Goal: Information Seeking & Learning: Learn about a topic

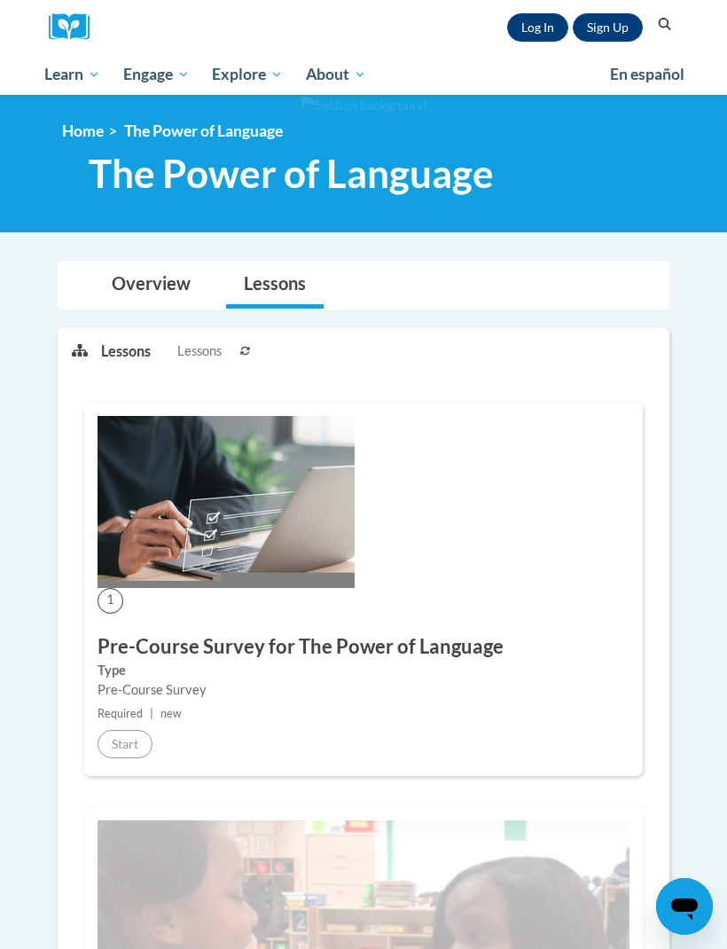
click at [550, 26] on link "Log In" at bounding box center [537, 27] width 61 height 28
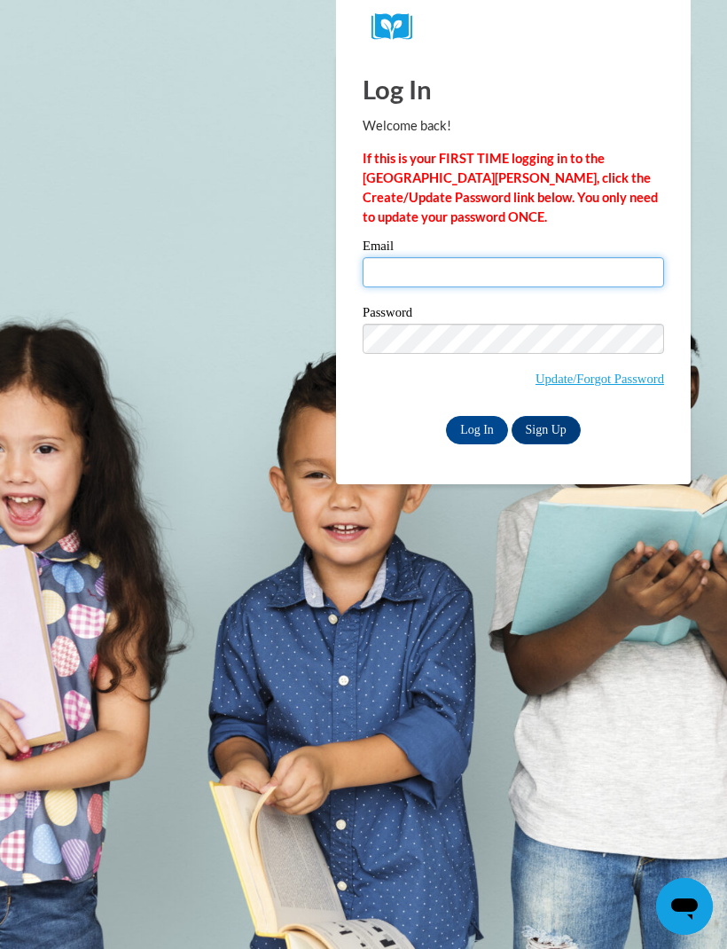
type input "eedmonson@cafi-ga.org"
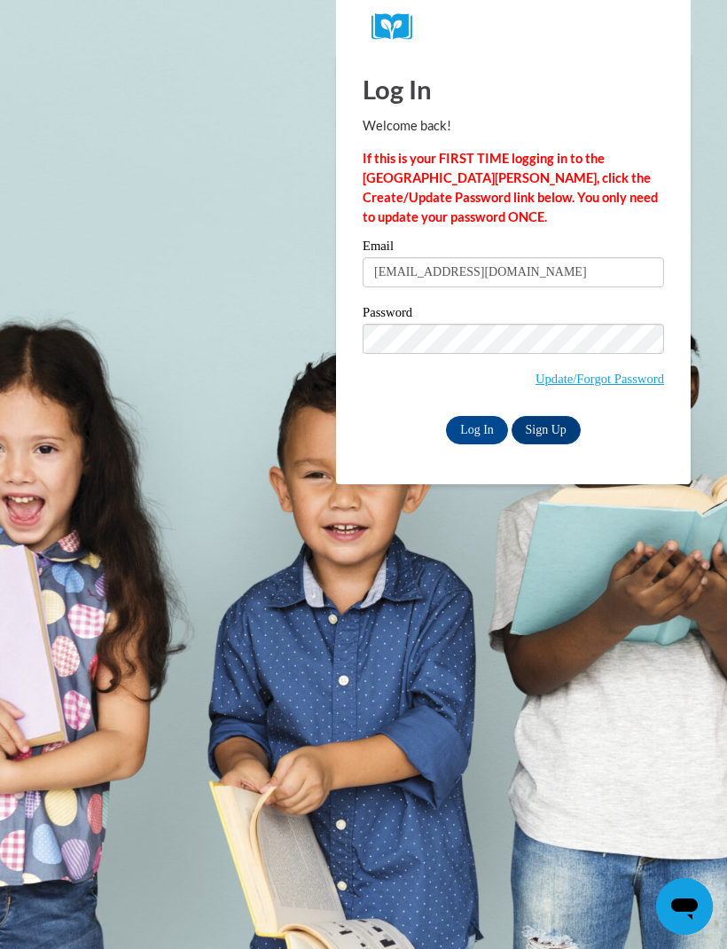
click at [477, 428] on input "Log In" at bounding box center [477, 430] width 62 height 28
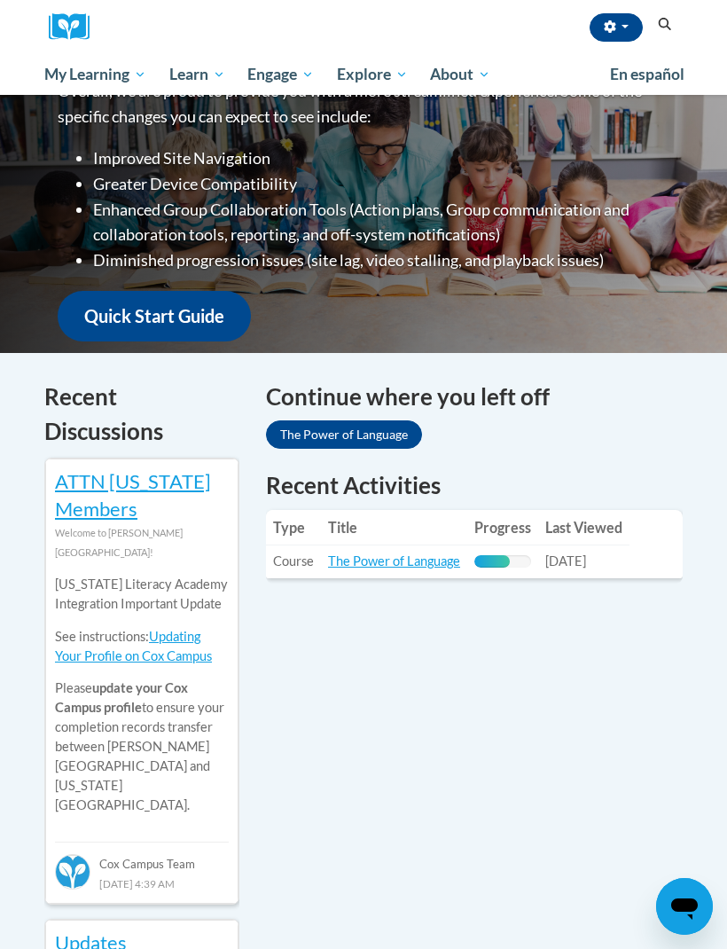
scroll to position [310, 0]
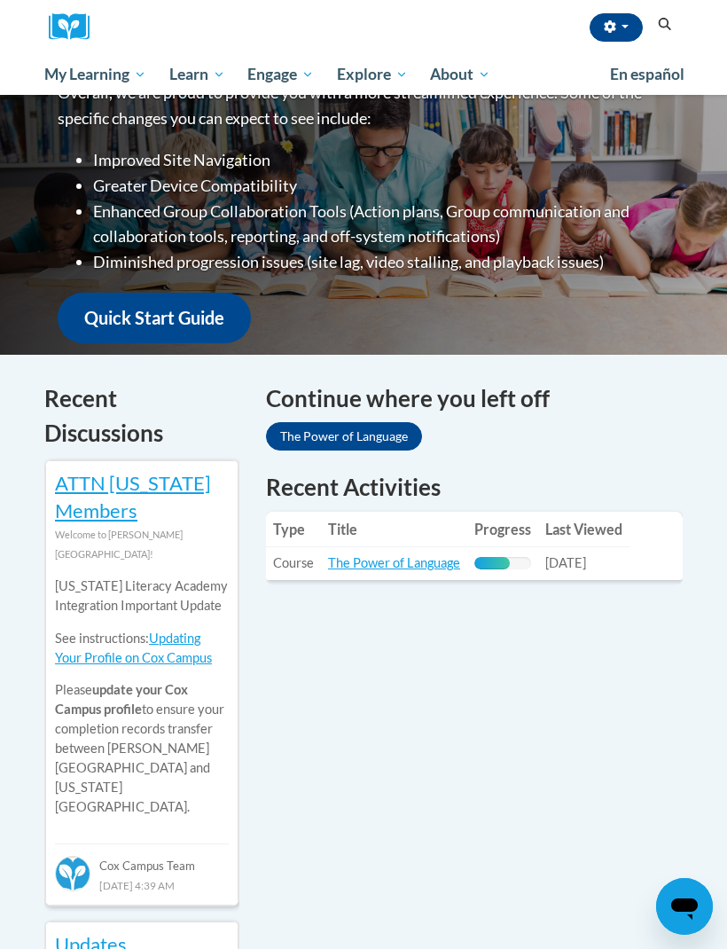
click at [425, 557] on link "The Power of Language" at bounding box center [394, 562] width 132 height 15
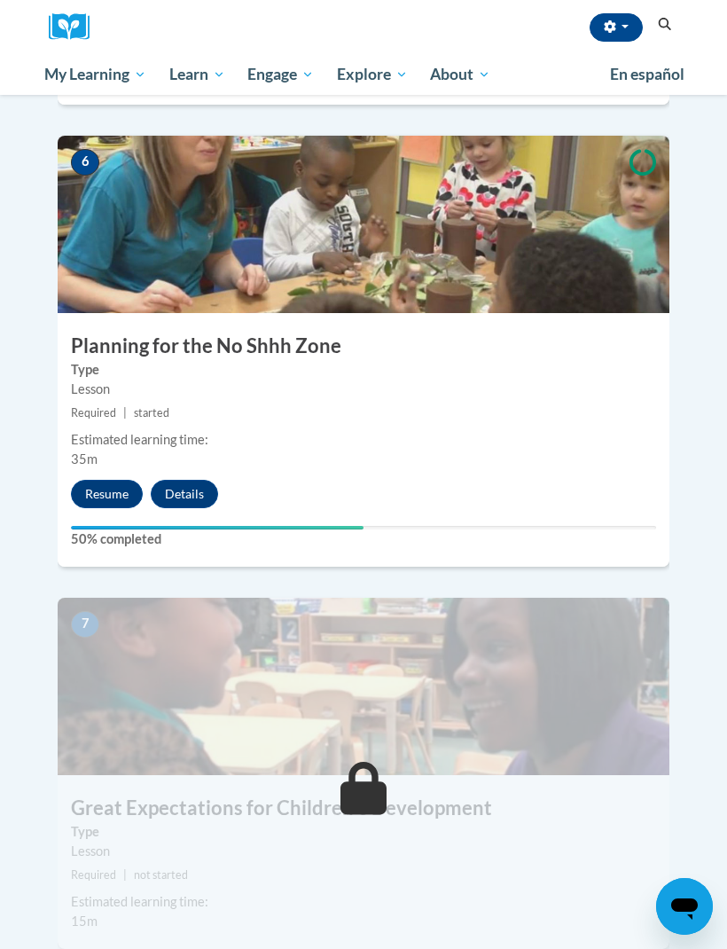
scroll to position [2681, 0]
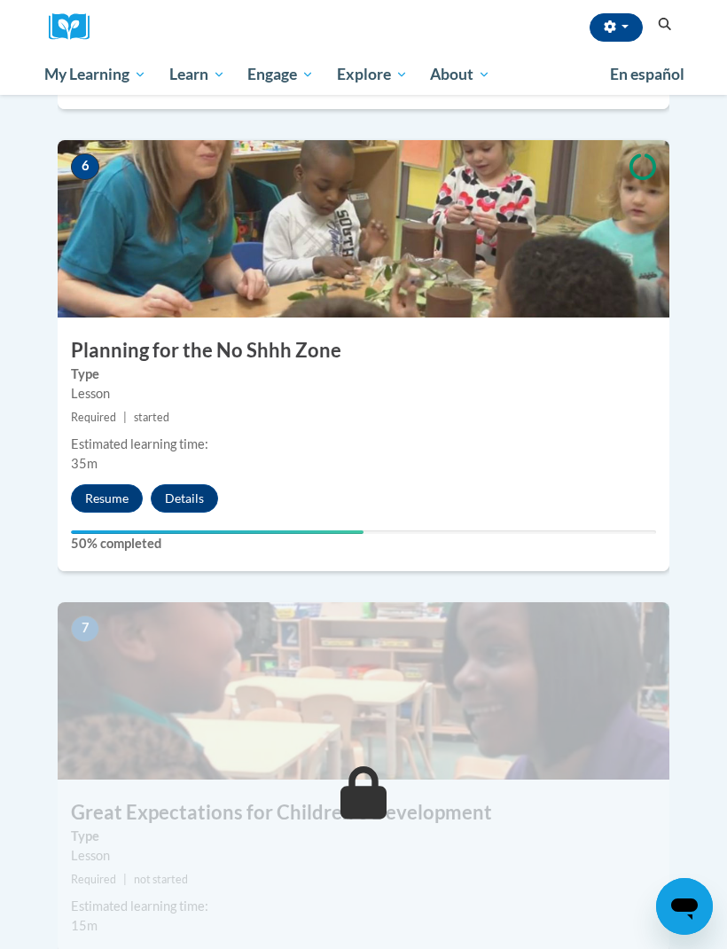
click at [121, 484] on button "Resume" at bounding box center [107, 498] width 72 height 28
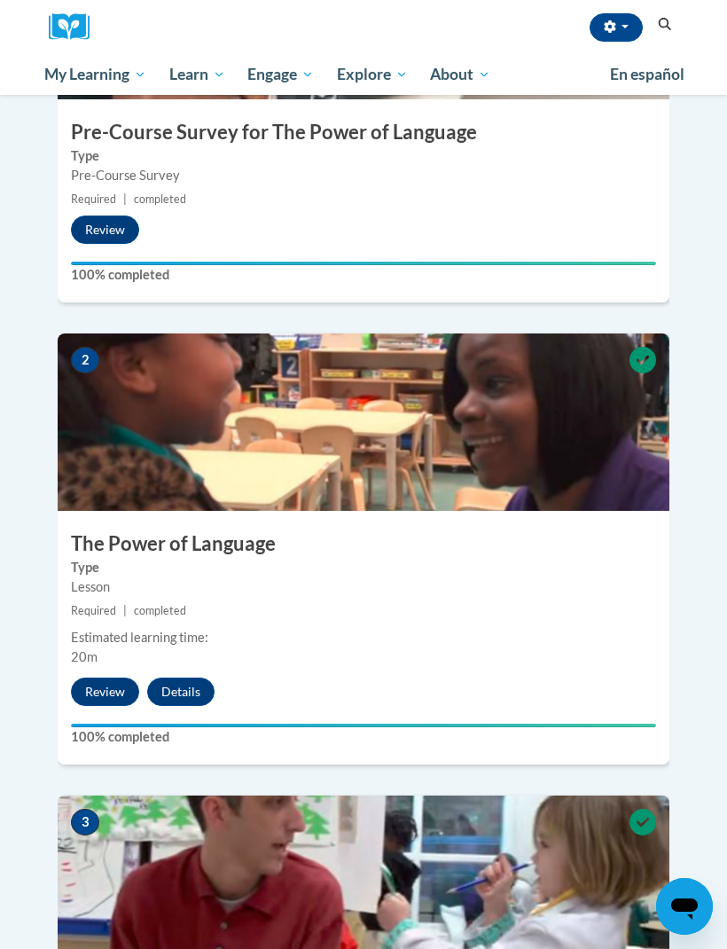
scroll to position [642, 0]
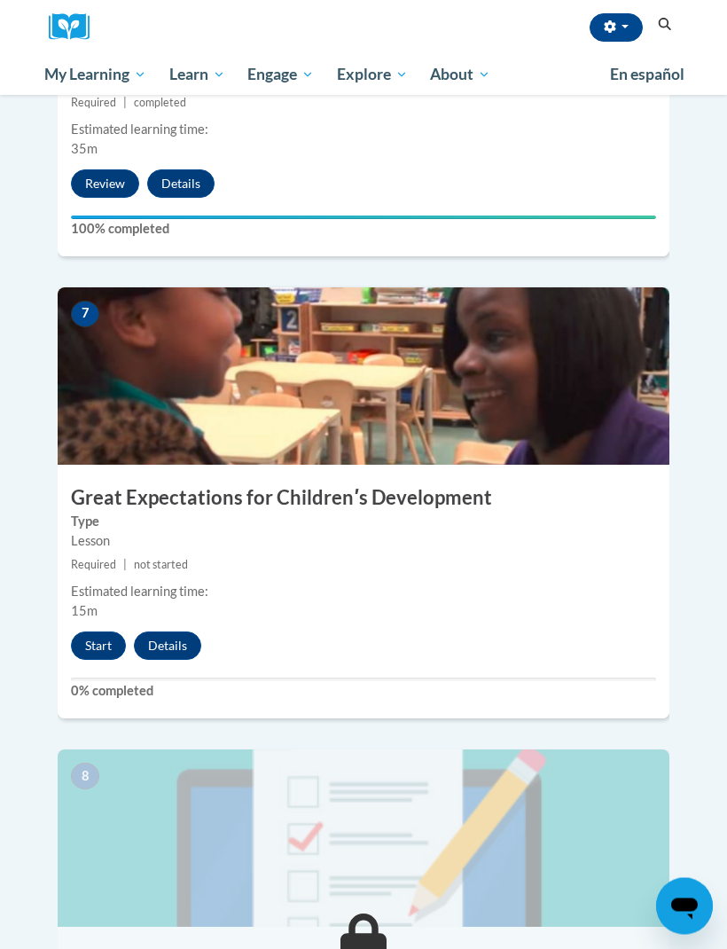
click at [83, 632] on button "Start" at bounding box center [98, 646] width 55 height 28
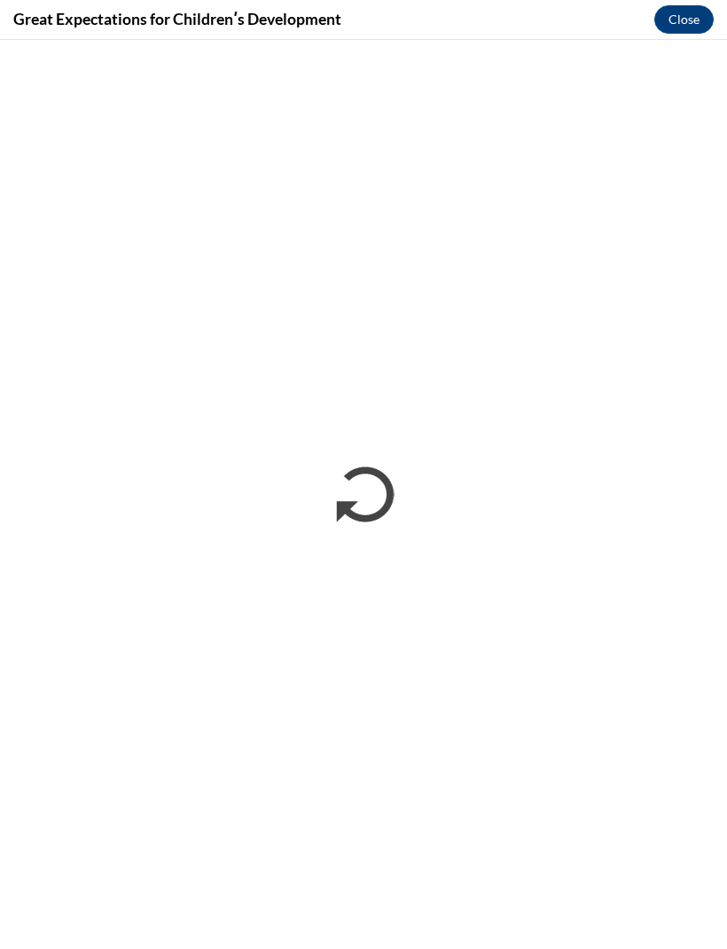
scroll to position [0, 0]
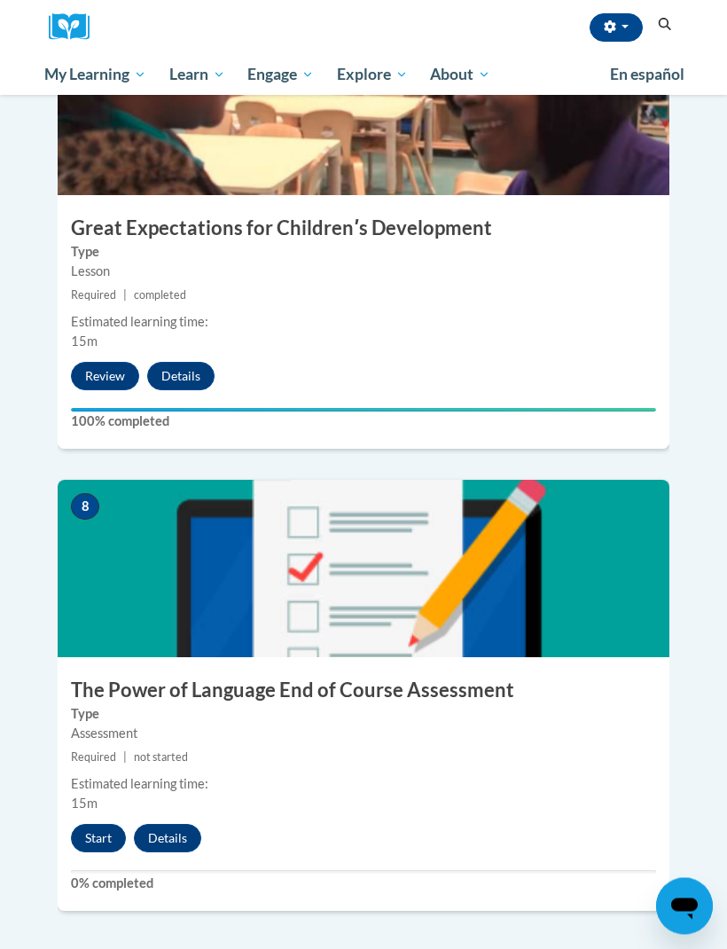
scroll to position [3265, 0]
click at [90, 824] on button "Start" at bounding box center [98, 838] width 55 height 28
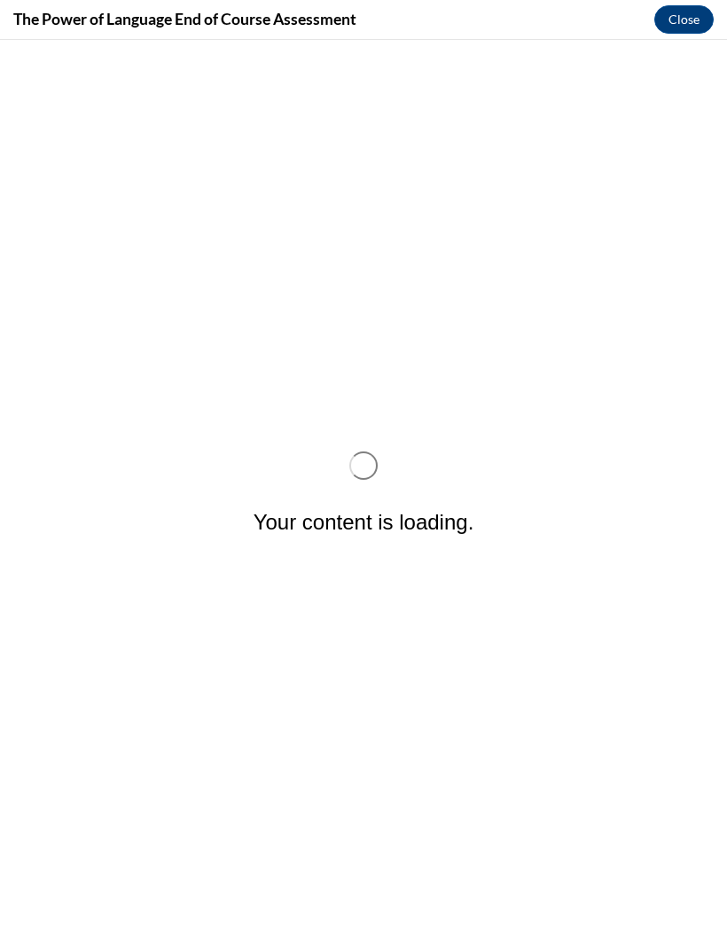
scroll to position [0, 0]
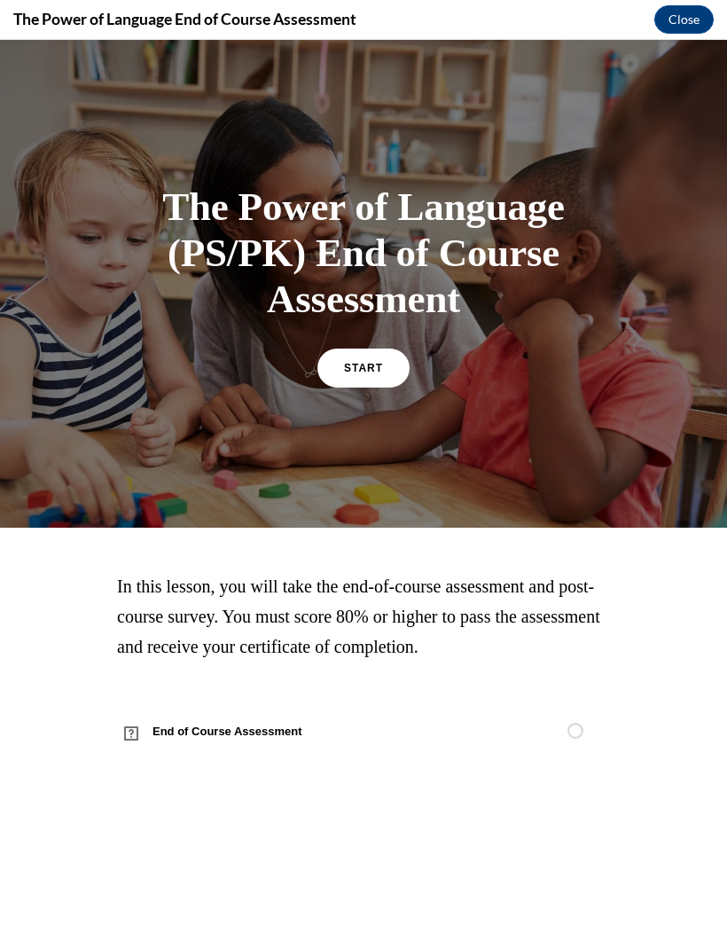
click at [364, 367] on span "START" at bounding box center [363, 368] width 39 height 12
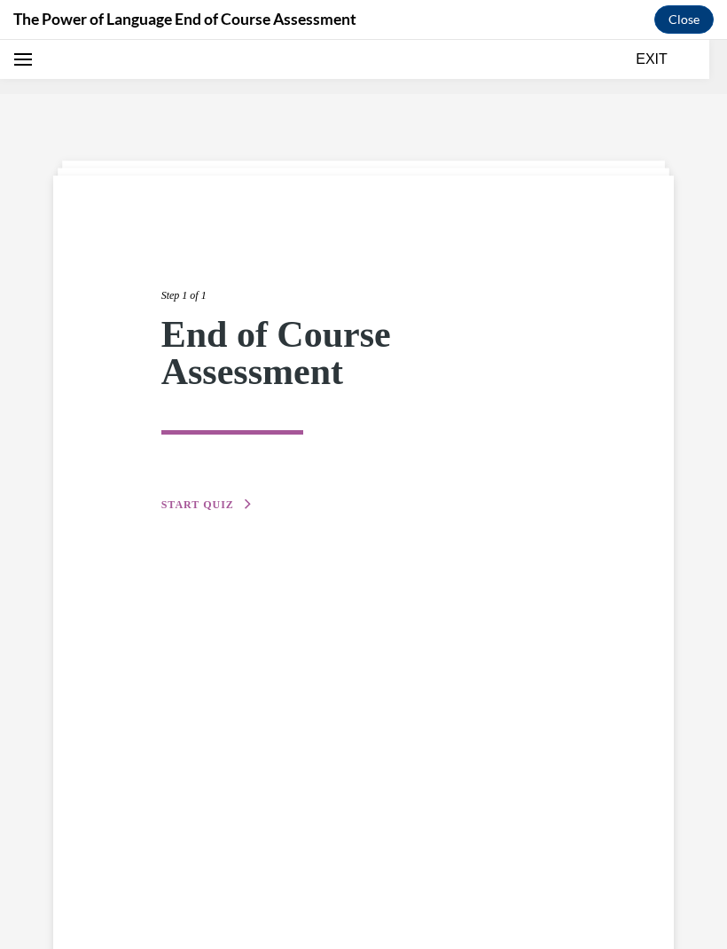
scroll to position [55, 0]
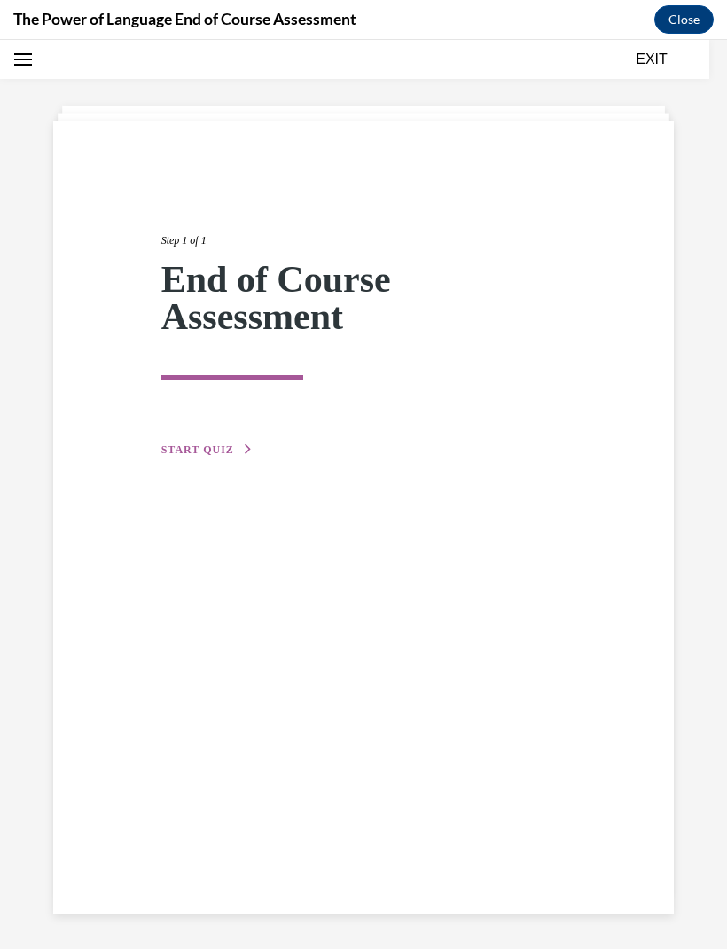
click at [232, 453] on button "START QUIZ" at bounding box center [207, 450] width 92 height 16
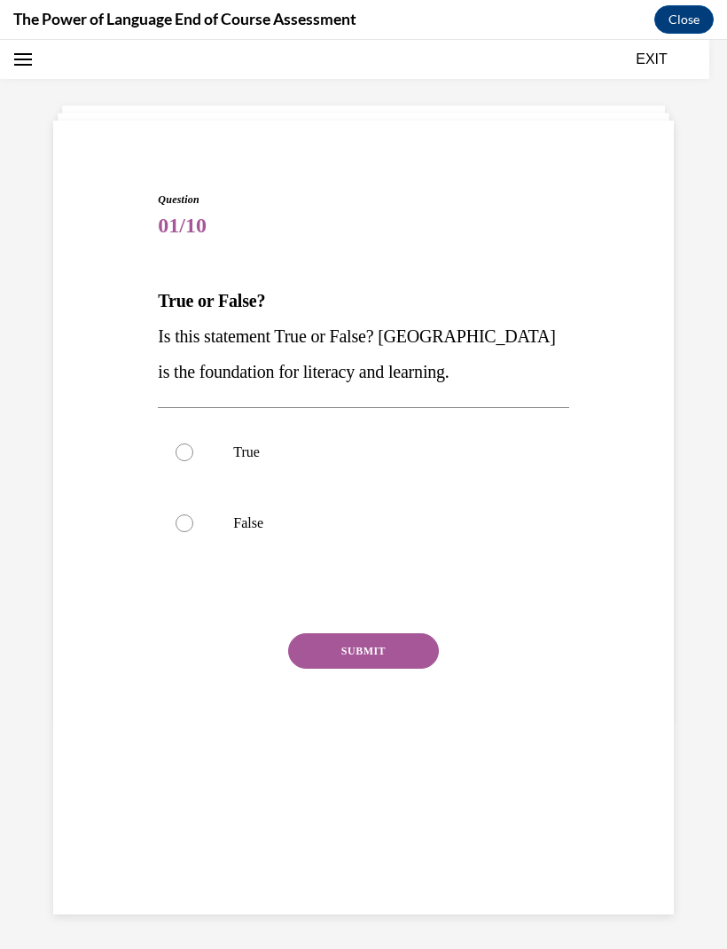
click at [243, 476] on label "True" at bounding box center [363, 452] width 411 height 71
click at [193, 461] on input "True" at bounding box center [185, 452] width 18 height 18
radio input "true"
click at [375, 654] on button "SUBMIT" at bounding box center [363, 650] width 151 height 35
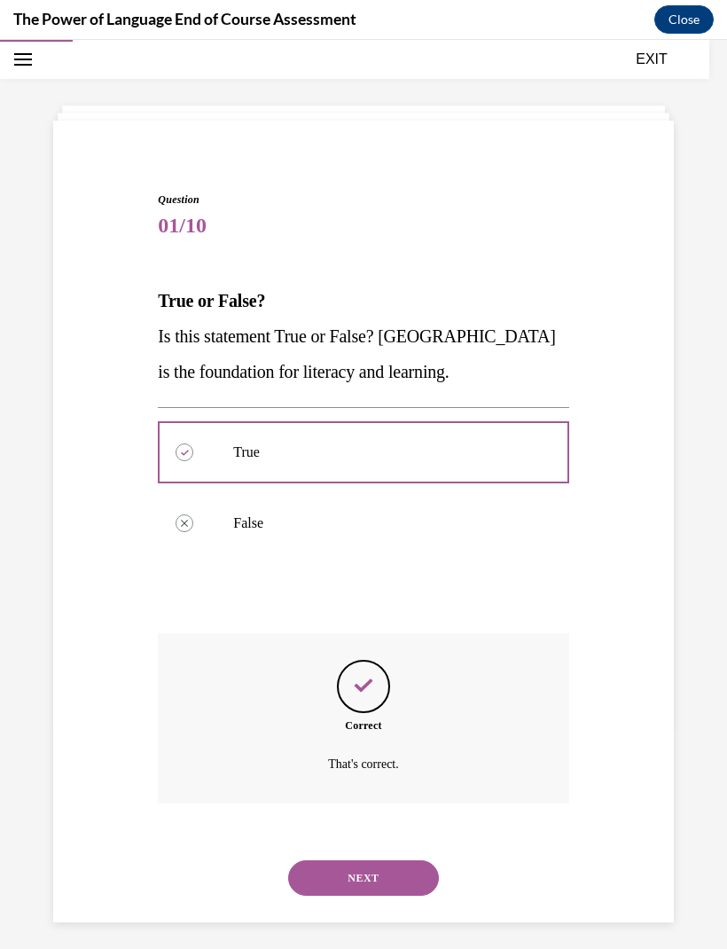
scroll to position [56, 0]
click at [399, 865] on button "NEXT" at bounding box center [363, 876] width 151 height 35
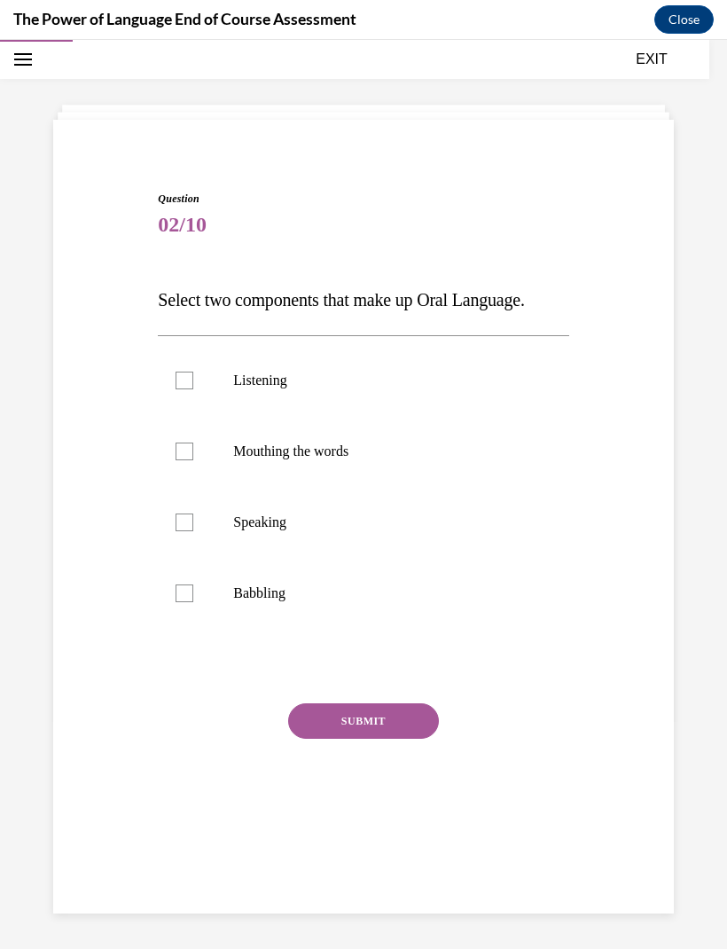
click at [277, 532] on label "Speaking" at bounding box center [363, 522] width 411 height 71
click at [193, 531] on input "Speaking" at bounding box center [185, 522] width 18 height 18
checkbox input "true"
click at [289, 372] on p "Listening" at bounding box center [378, 381] width 291 height 18
click at [193, 372] on input "Listening" at bounding box center [185, 381] width 18 height 18
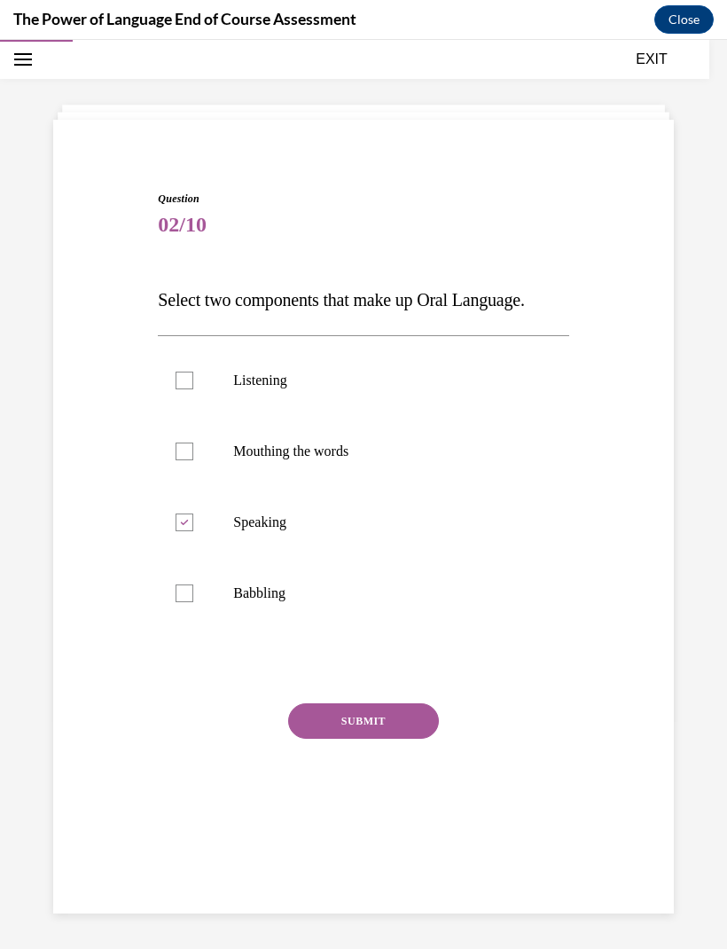
checkbox input "true"
click at [370, 725] on button "SUBMIT" at bounding box center [363, 720] width 151 height 35
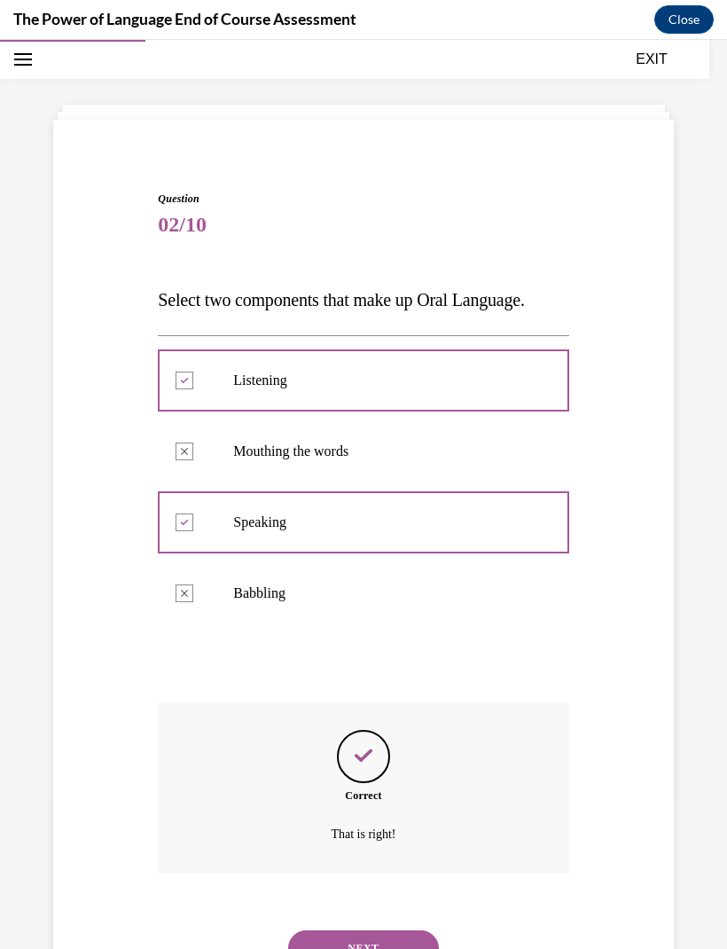
click at [381, 936] on button "NEXT" at bounding box center [363, 947] width 151 height 35
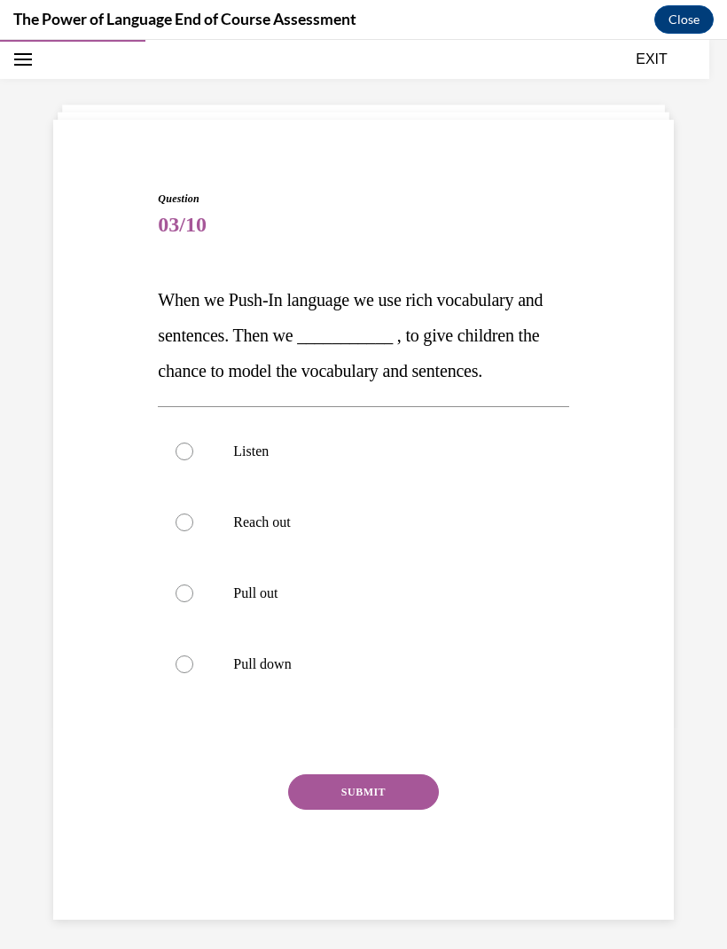
click at [274, 523] on p "Reach out" at bounding box center [378, 522] width 291 height 18
click at [193, 523] on input "Reach out" at bounding box center [185, 522] width 18 height 18
radio input "true"
click at [341, 781] on button "SUBMIT" at bounding box center [363, 791] width 151 height 35
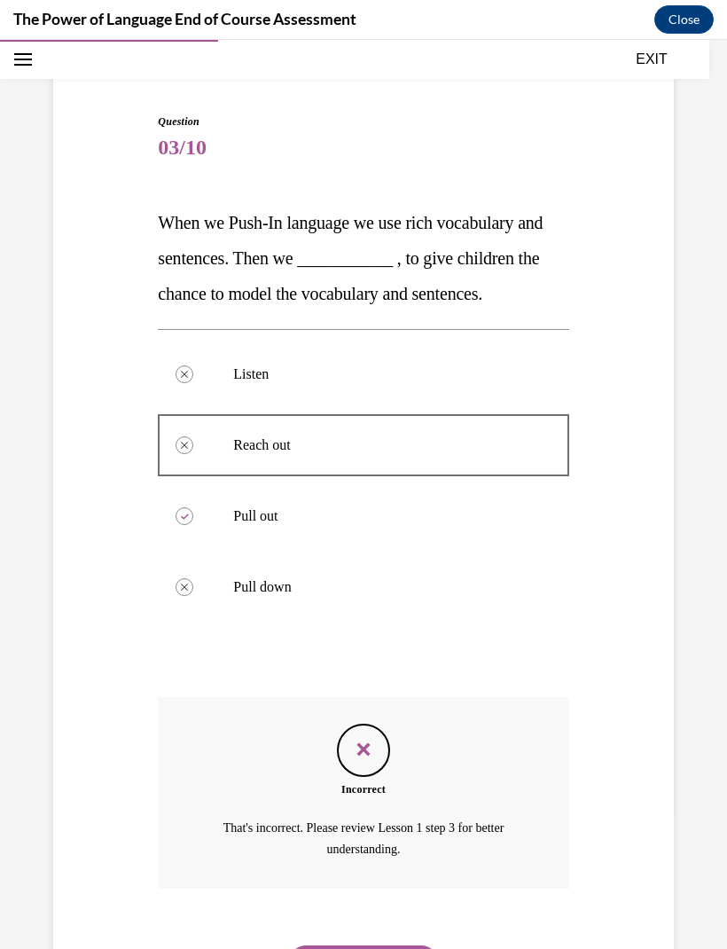
scroll to position [145, 0]
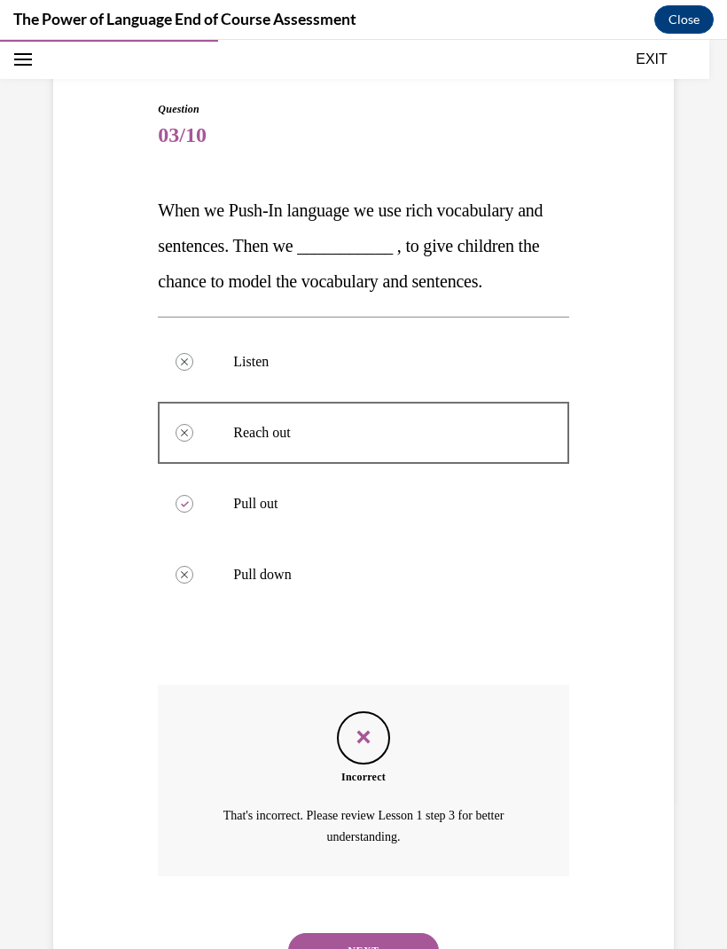
click at [364, 933] on button "NEXT" at bounding box center [363, 950] width 151 height 35
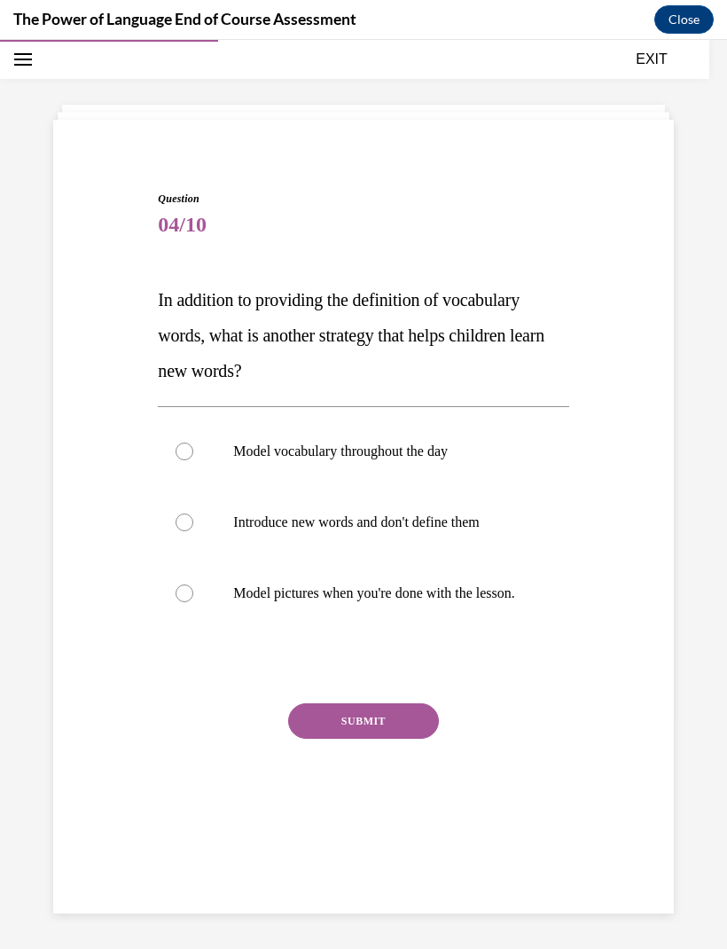
scroll to position [56, 0]
click at [416, 458] on p "Model vocabulary throughout the day" at bounding box center [378, 451] width 291 height 18
click at [193, 458] on input "Model vocabulary throughout the day" at bounding box center [185, 451] width 18 height 18
radio input "true"
click at [388, 739] on button "SUBMIT" at bounding box center [363, 720] width 151 height 35
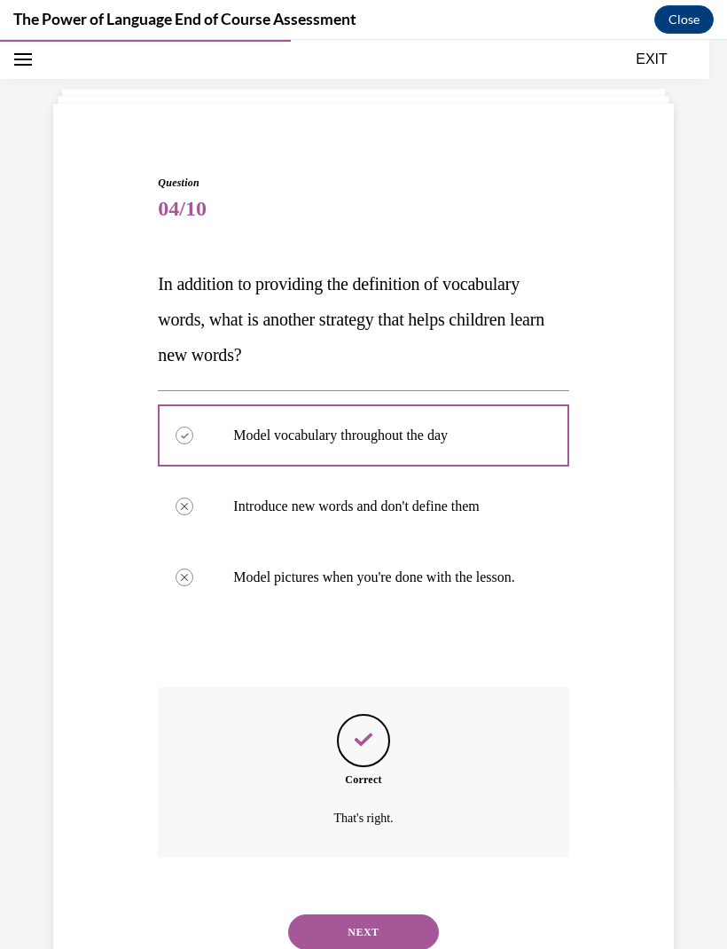
click at [382, 923] on button "NEXT" at bounding box center [363, 931] width 151 height 35
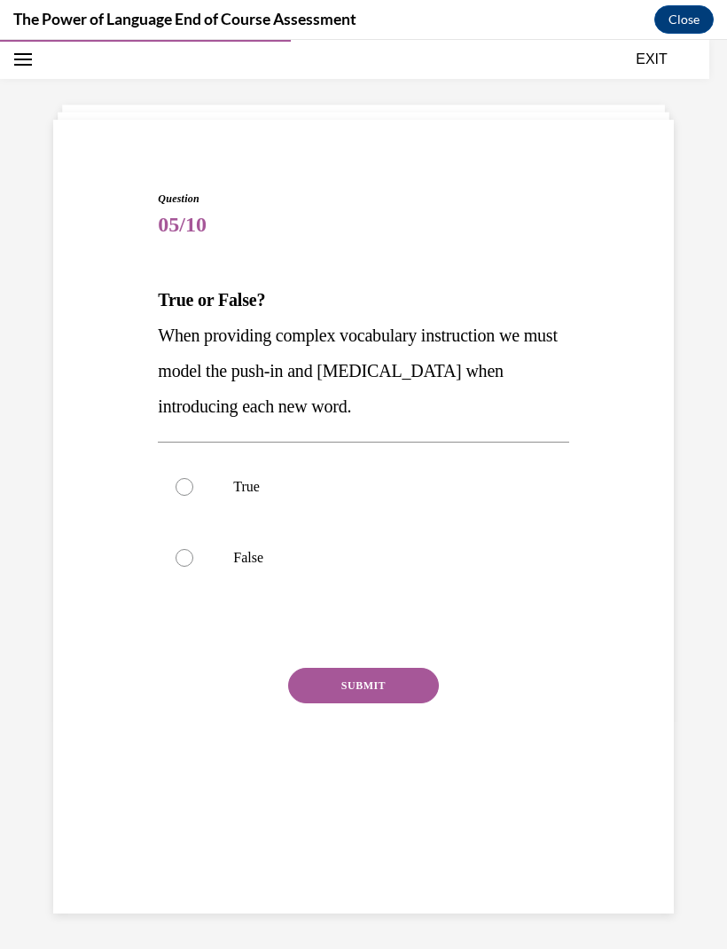
click at [279, 465] on label "True" at bounding box center [363, 486] width 411 height 71
click at [193, 478] on input "True" at bounding box center [185, 487] width 18 height 18
radio input "true"
click at [402, 674] on button "SUBMIT" at bounding box center [363, 685] width 151 height 35
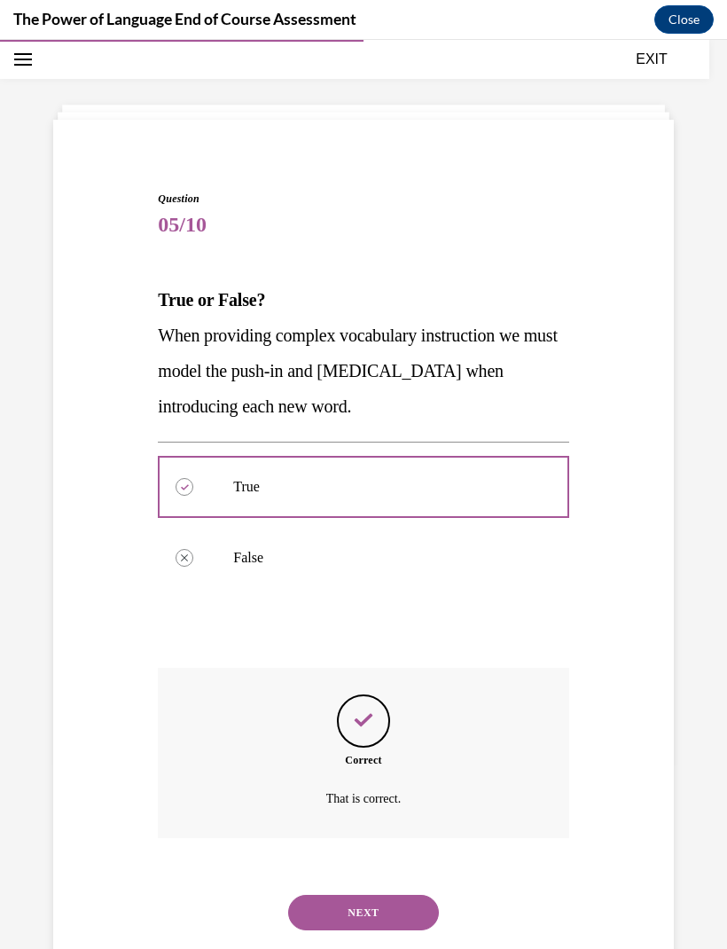
click at [378, 895] on button "NEXT" at bounding box center [363, 912] width 151 height 35
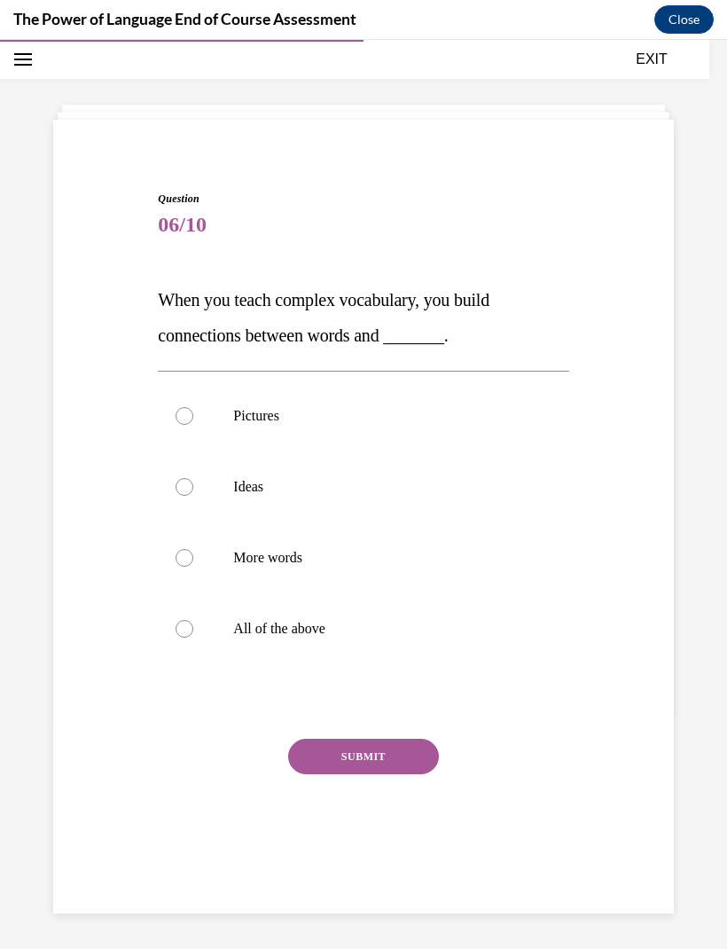
click at [326, 411] on p "Pictures" at bounding box center [378, 416] width 291 height 18
click at [193, 411] on input "Pictures" at bounding box center [185, 416] width 18 height 18
radio input "true"
click at [383, 745] on button "SUBMIT" at bounding box center [363, 756] width 151 height 35
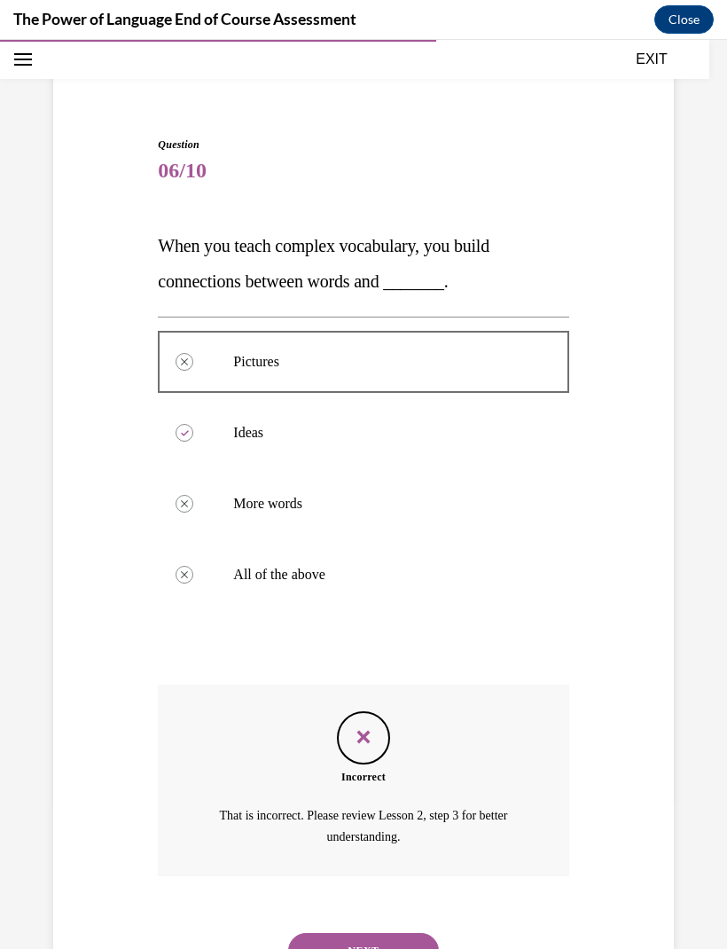
click at [370, 933] on button "NEXT" at bounding box center [363, 950] width 151 height 35
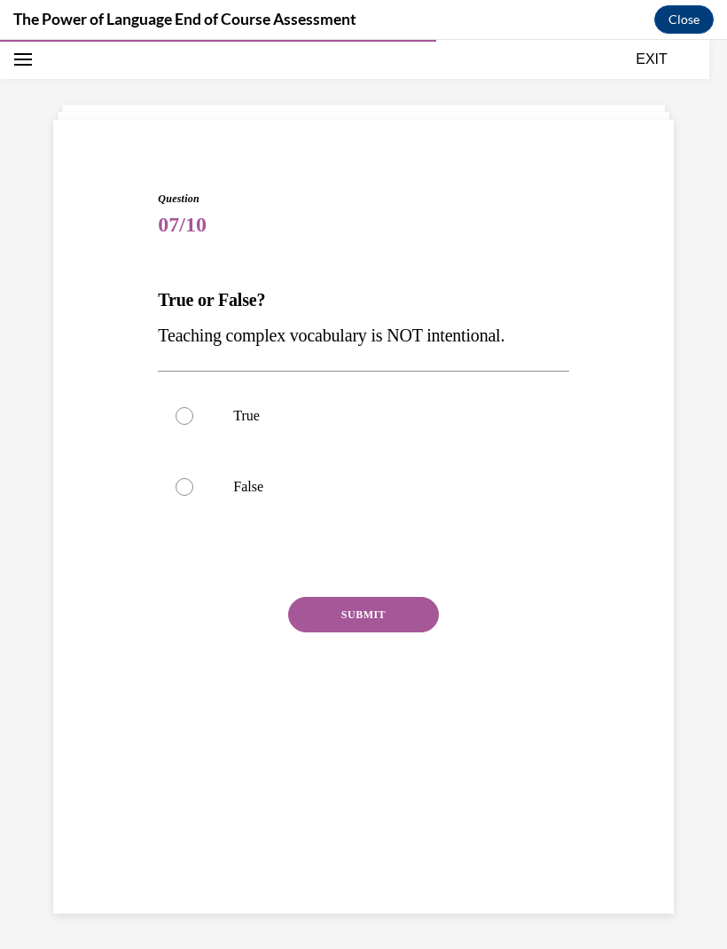
click at [353, 419] on p "True" at bounding box center [378, 416] width 291 height 18
click at [193, 419] on input "True" at bounding box center [185, 416] width 18 height 18
radio input "true"
click at [333, 498] on label "False" at bounding box center [363, 486] width 411 height 71
click at [193, 496] on input "False" at bounding box center [185, 487] width 18 height 18
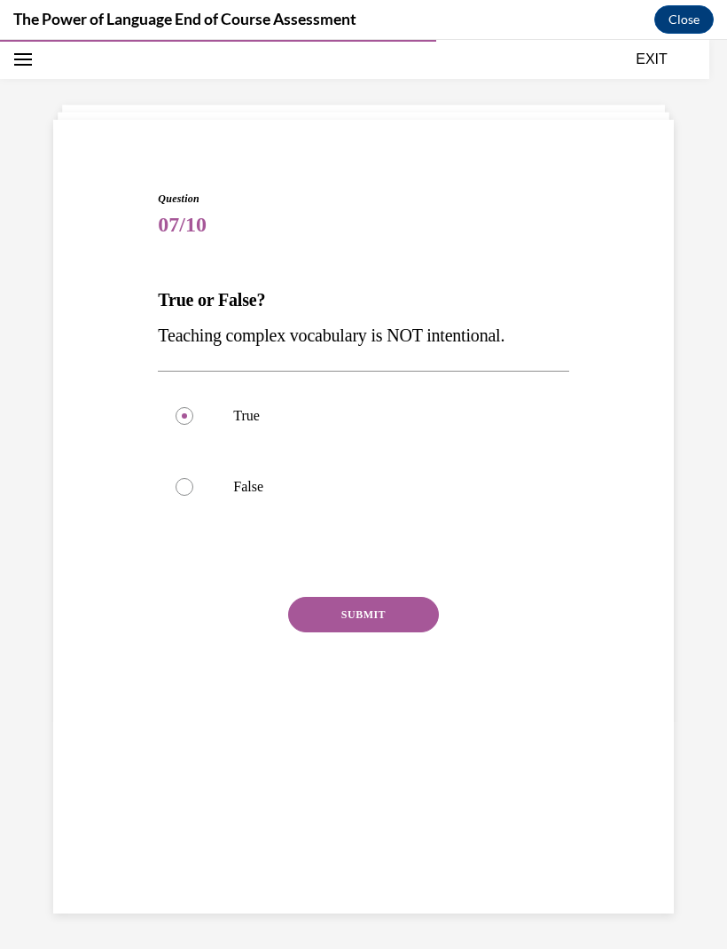
radio input "true"
click at [371, 620] on button "SUBMIT" at bounding box center [363, 614] width 151 height 35
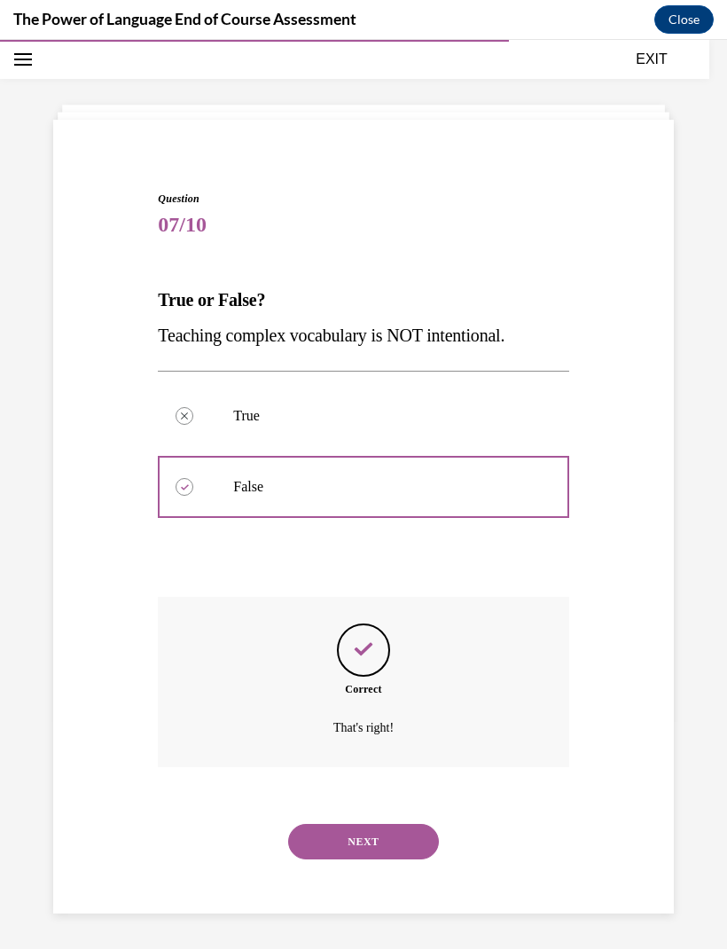
click at [355, 828] on button "NEXT" at bounding box center [363, 841] width 151 height 35
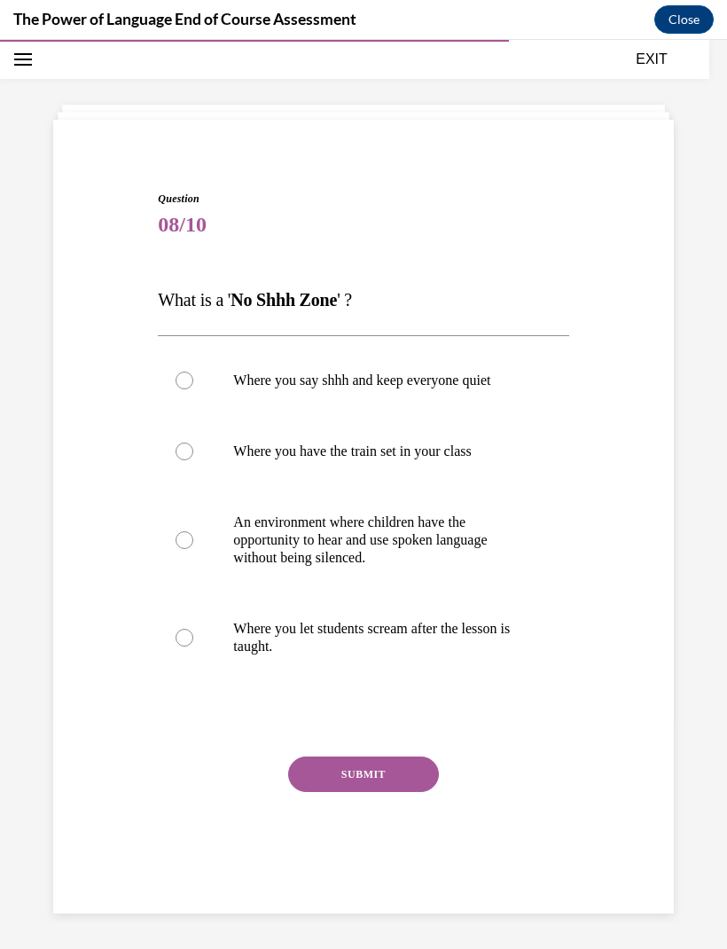
click at [328, 552] on p "An environment where children have the opportunity to hear and use spoken langu…" at bounding box center [378, 539] width 291 height 53
click at [193, 549] on input "An environment where children have the opportunity to hear and use spoken langu…" at bounding box center [185, 540] width 18 height 18
radio input "true"
click at [387, 779] on button "SUBMIT" at bounding box center [363, 773] width 151 height 35
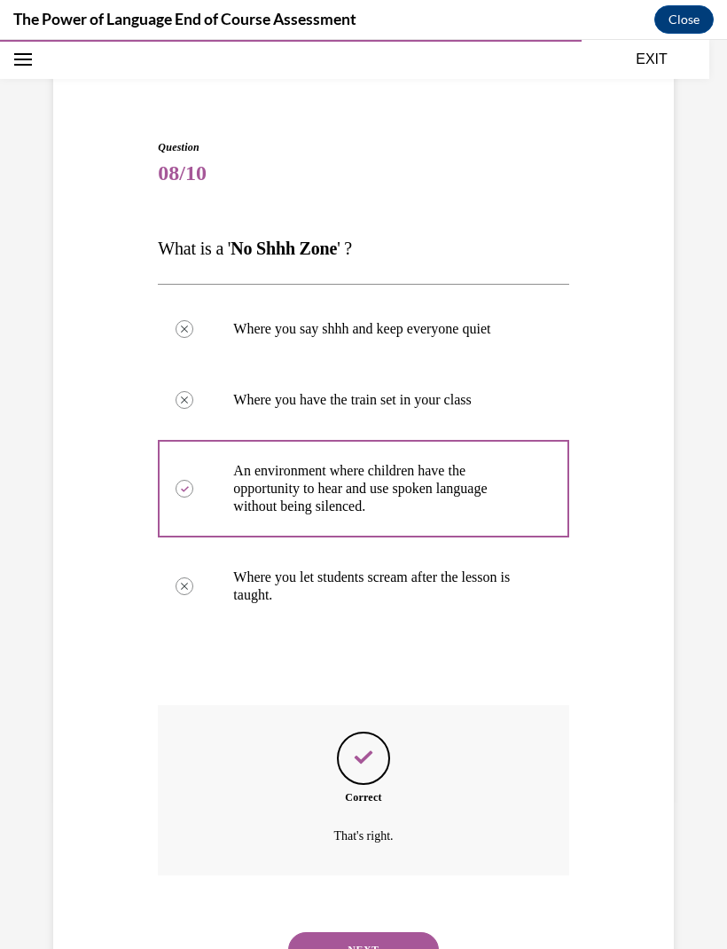
click at [369, 932] on button "NEXT" at bounding box center [363, 949] width 151 height 35
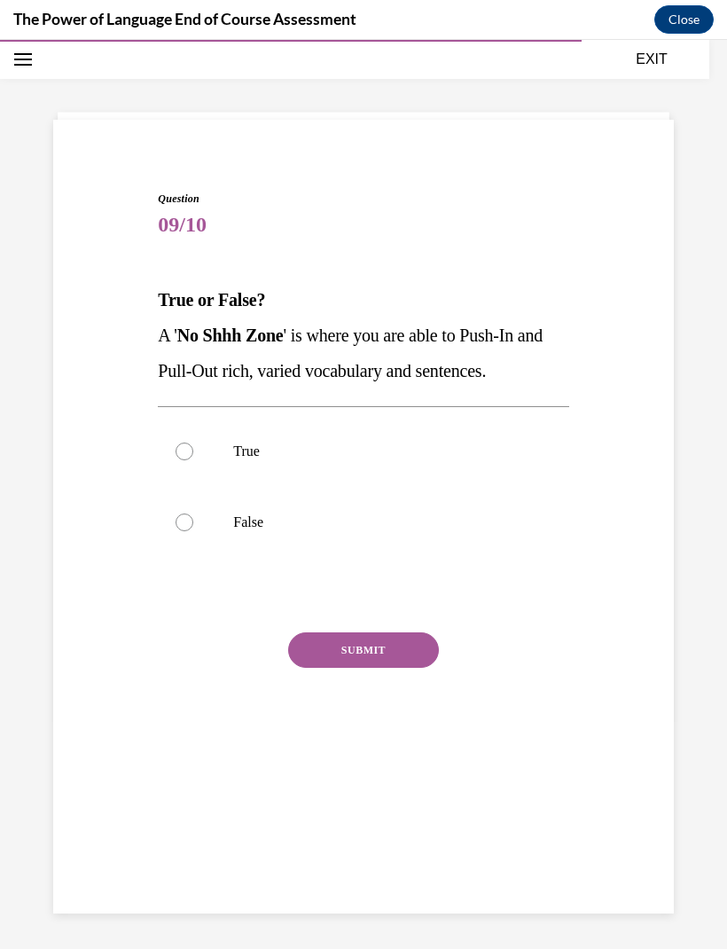
click at [352, 448] on p "True" at bounding box center [378, 451] width 291 height 18
click at [193, 448] on input "True" at bounding box center [185, 451] width 18 height 18
radio input "true"
click at [380, 641] on button "SUBMIT" at bounding box center [363, 649] width 151 height 35
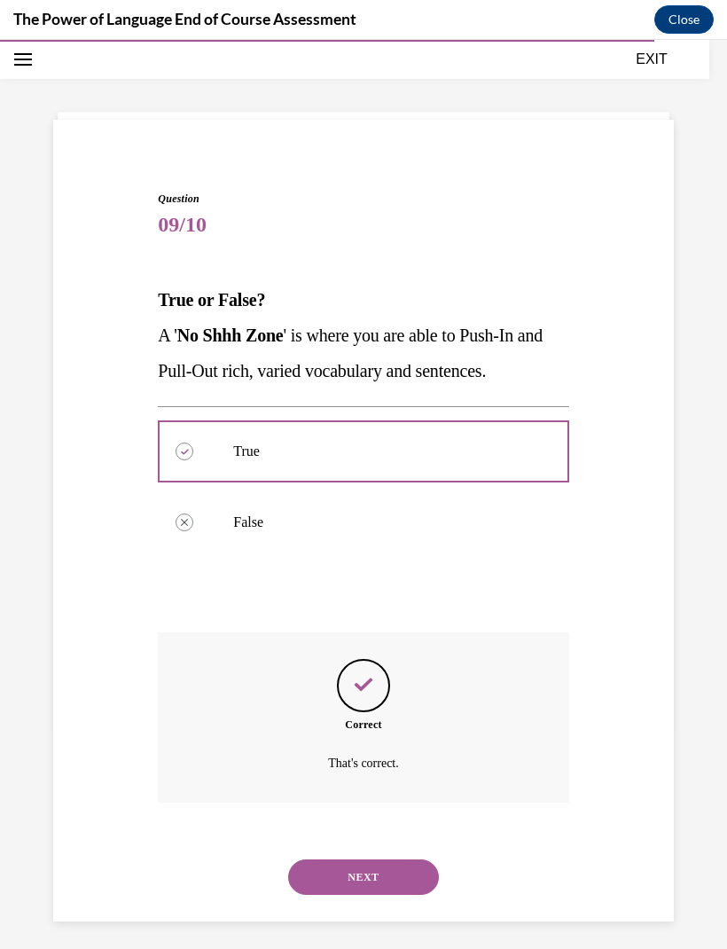
click at [368, 867] on button "NEXT" at bounding box center [363, 876] width 151 height 35
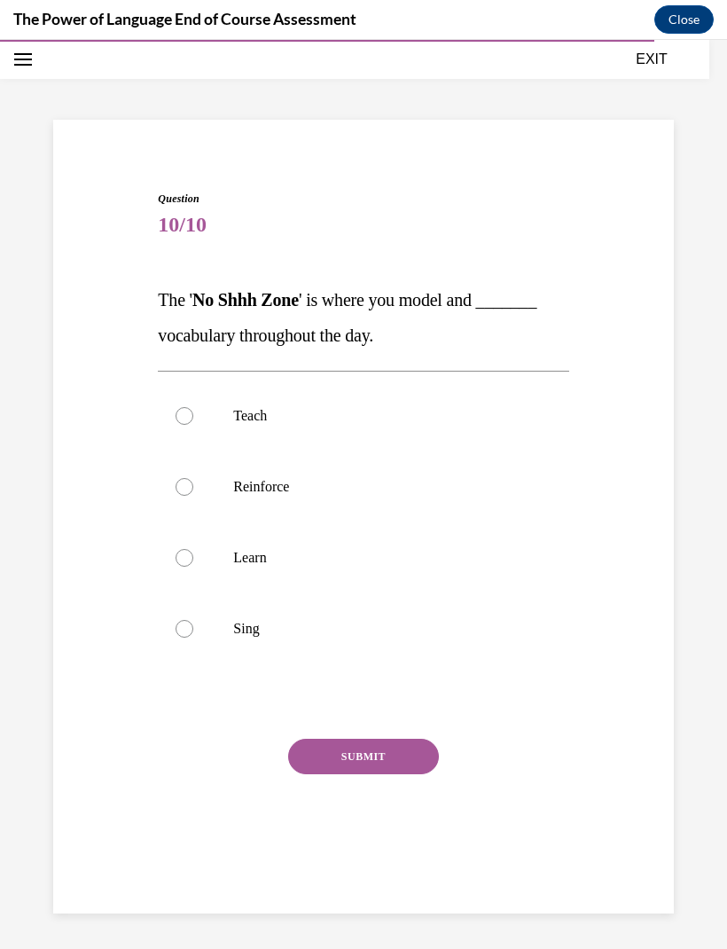
click at [436, 443] on label "Teach" at bounding box center [363, 415] width 411 height 71
click at [193, 425] on input "Teach" at bounding box center [185, 416] width 18 height 18
radio input "true"
click at [409, 755] on button "SUBMIT" at bounding box center [363, 756] width 151 height 35
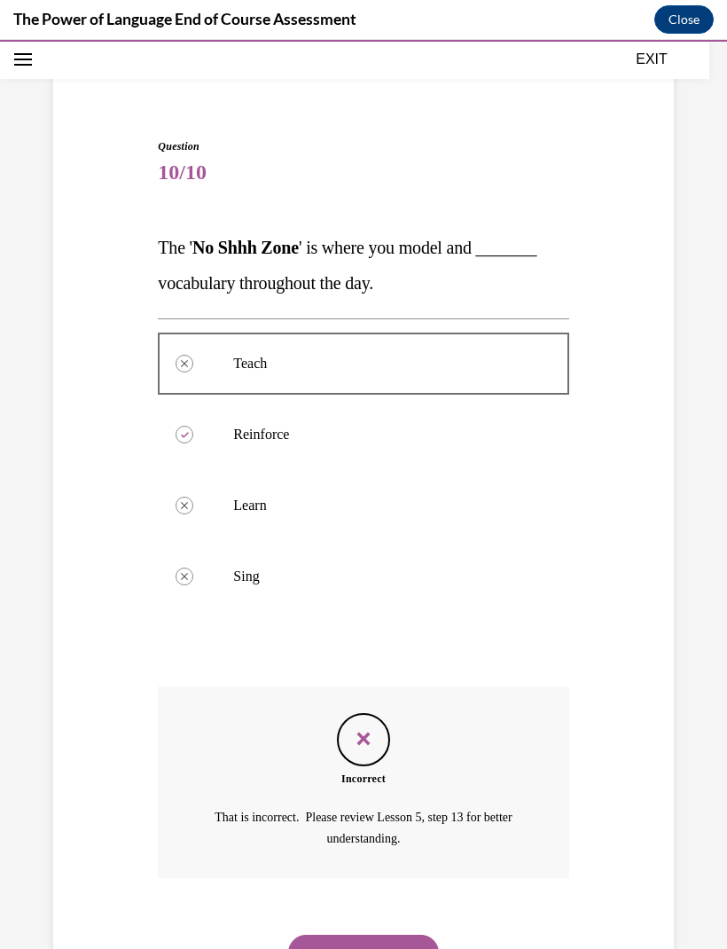
scroll to position [110, 0]
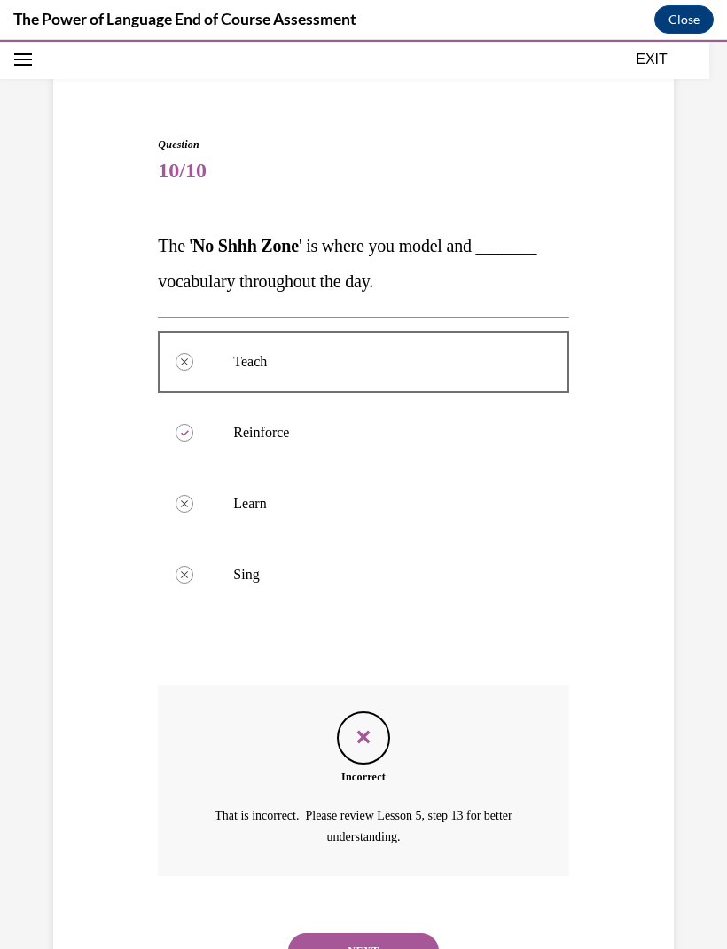
click at [405, 933] on button "NEXT" at bounding box center [363, 950] width 151 height 35
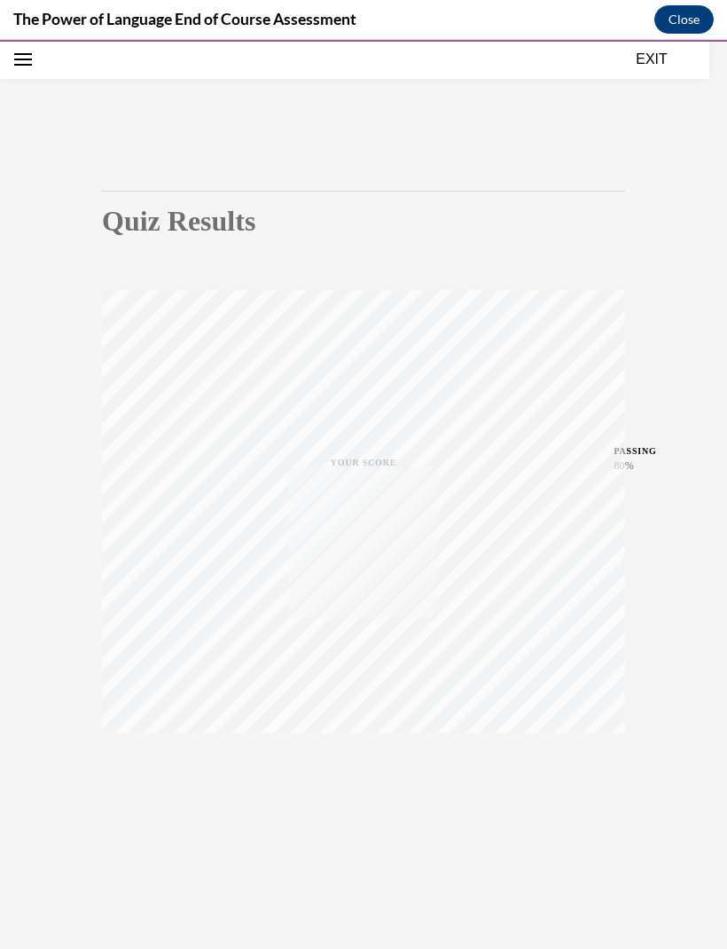
scroll to position [56, 0]
click at [353, 796] on button "TAKE AGAIN" at bounding box center [364, 773] width 106 height 80
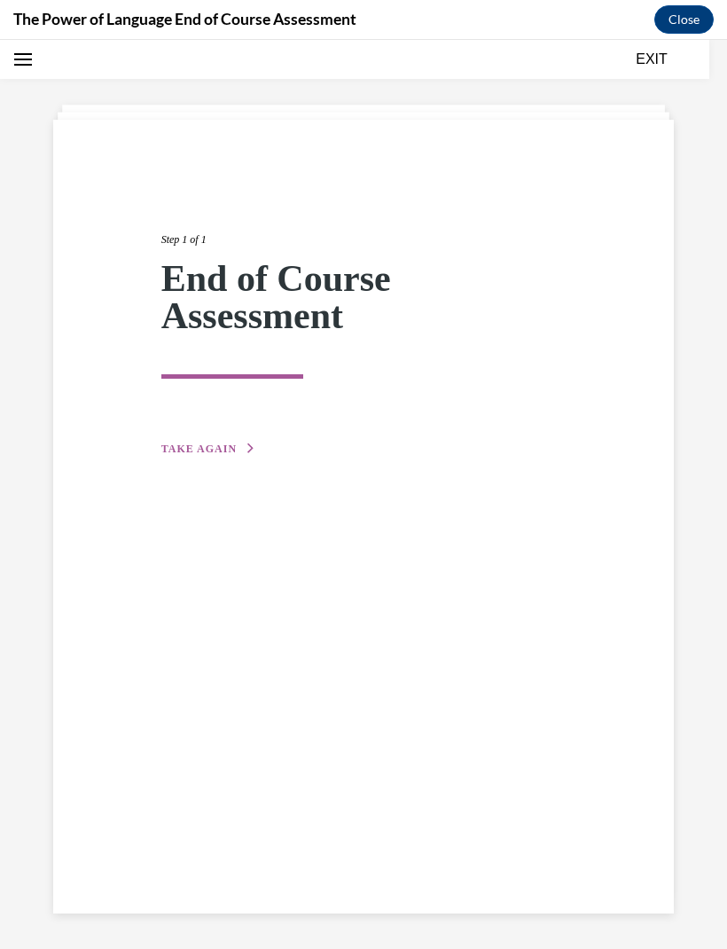
click at [270, 450] on div "Step 1 of 1 End of Course Assessment TAKE AGAIN" at bounding box center [364, 325] width 432 height 268
click at [239, 455] on button "TAKE AGAIN" at bounding box center [208, 449] width 95 height 16
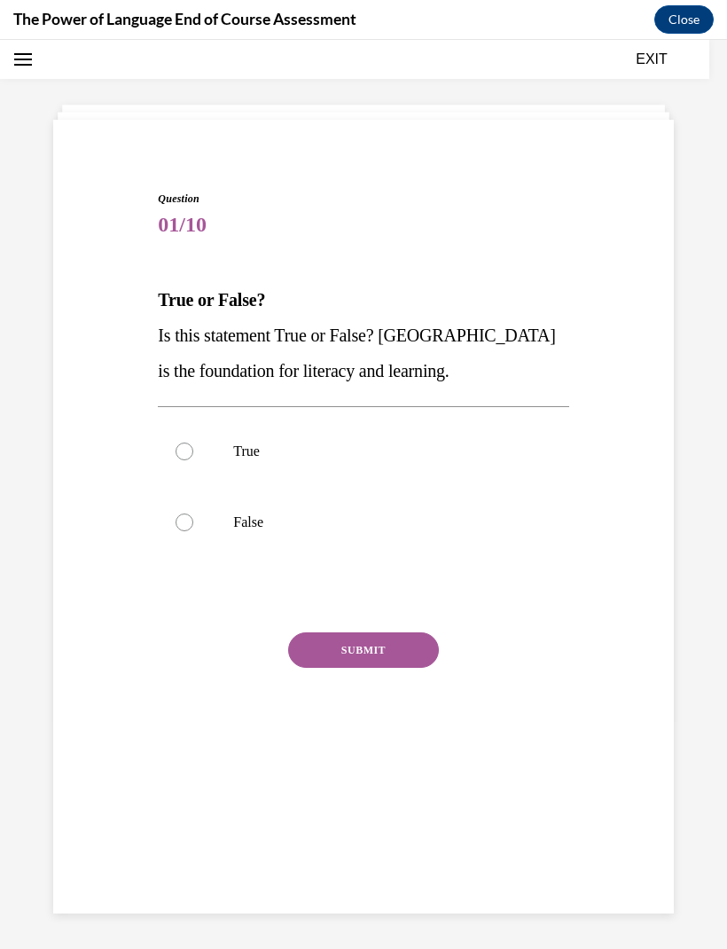
click at [362, 462] on label "True" at bounding box center [363, 451] width 411 height 71
click at [193, 460] on input "True" at bounding box center [185, 451] width 18 height 18
radio input "true"
click at [395, 645] on button "SUBMIT" at bounding box center [363, 649] width 151 height 35
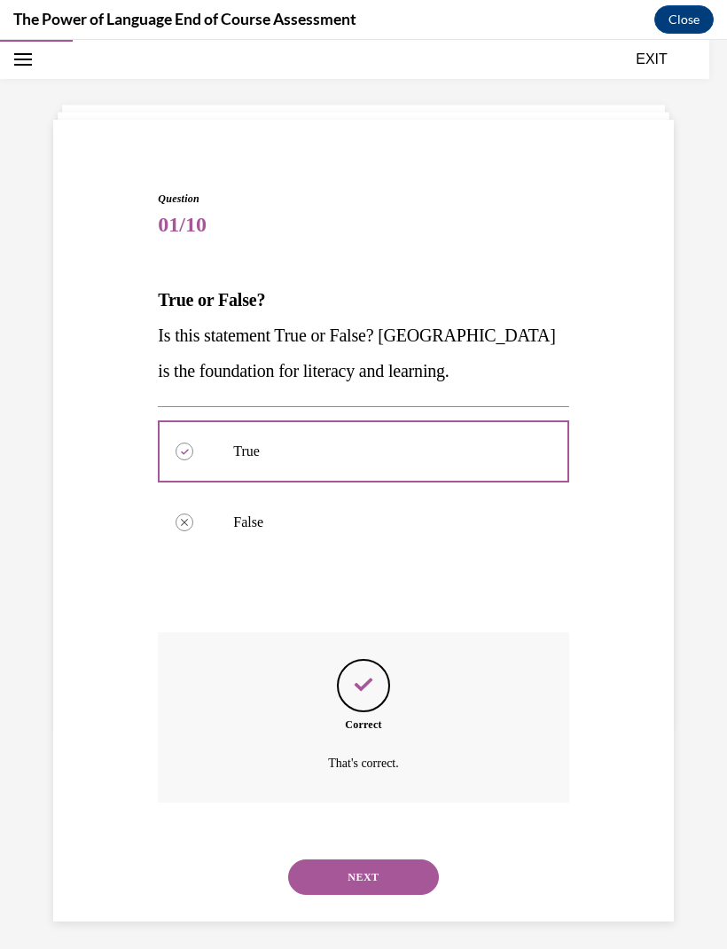
click at [378, 861] on button "NEXT" at bounding box center [363, 876] width 151 height 35
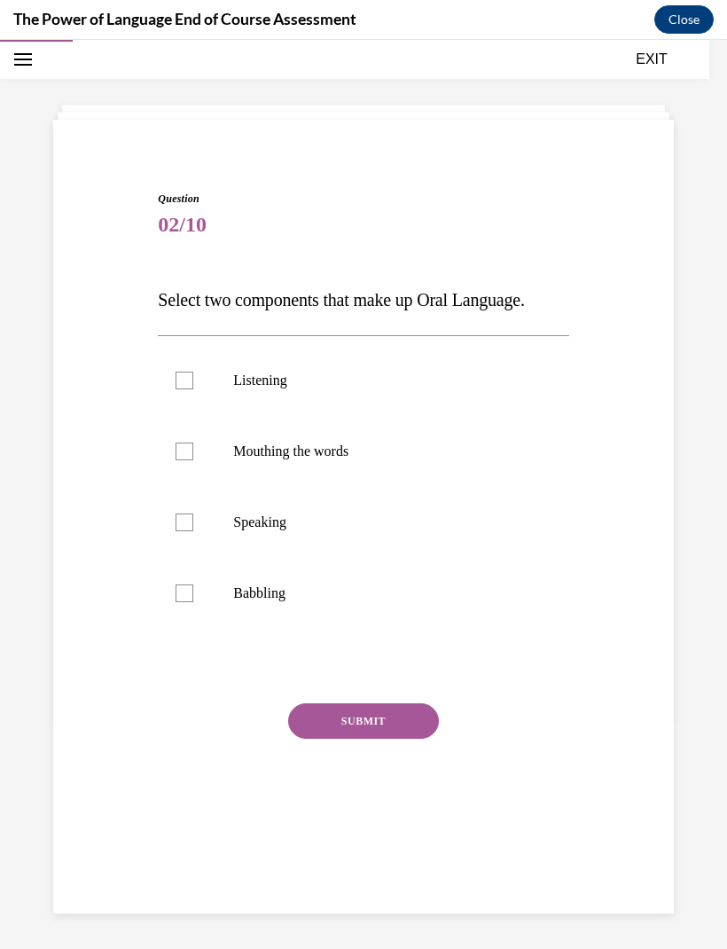
click at [340, 395] on label "Listening" at bounding box center [363, 380] width 411 height 71
click at [193, 389] on input "Listening" at bounding box center [185, 381] width 18 height 18
checkbox input "true"
click at [335, 532] on label "Speaking" at bounding box center [363, 522] width 411 height 71
click at [193, 531] on input "Speaking" at bounding box center [185, 522] width 18 height 18
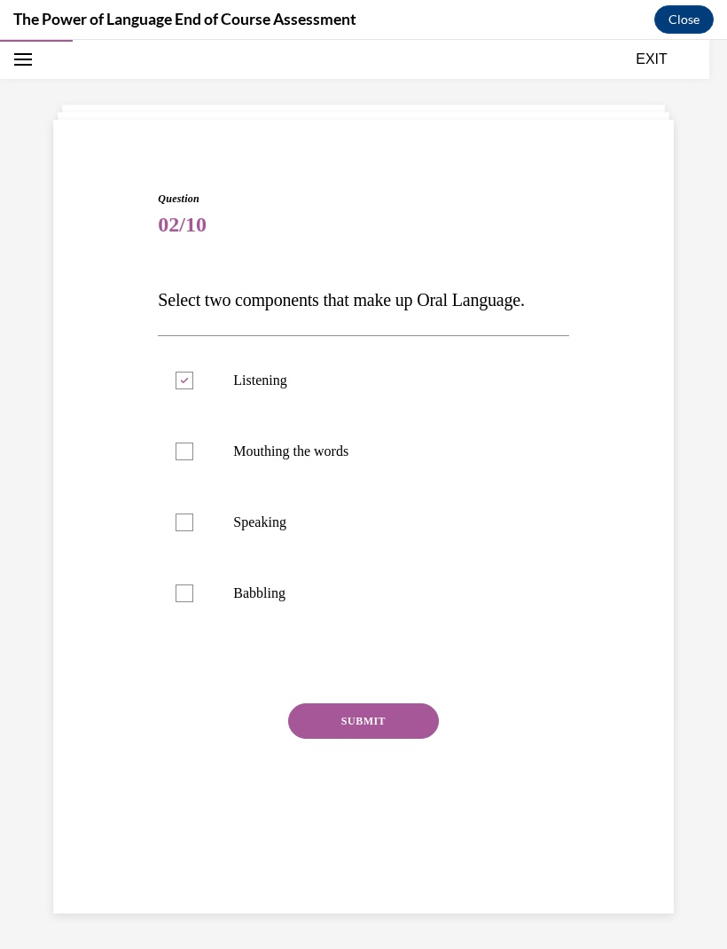
checkbox input "true"
click at [391, 712] on button "SUBMIT" at bounding box center [363, 720] width 151 height 35
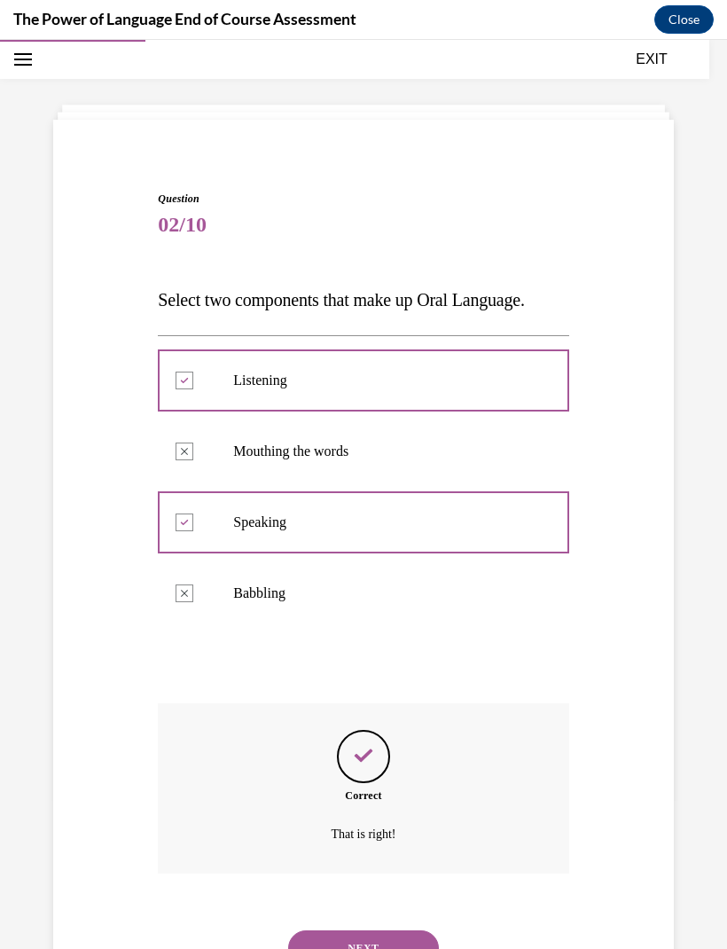
click at [403, 930] on button "NEXT" at bounding box center [363, 947] width 151 height 35
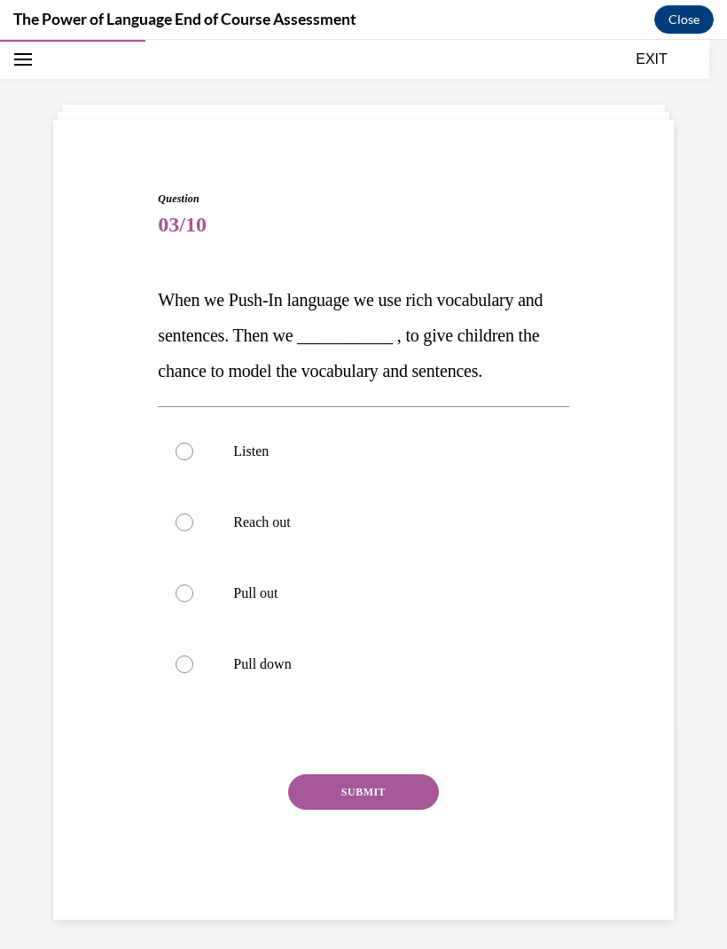
click at [339, 529] on p "Reach out" at bounding box center [378, 522] width 291 height 18
click at [193, 529] on input "Reach out" at bounding box center [185, 522] width 18 height 18
radio input "true"
click at [403, 804] on button "SUBMIT" at bounding box center [363, 791] width 151 height 35
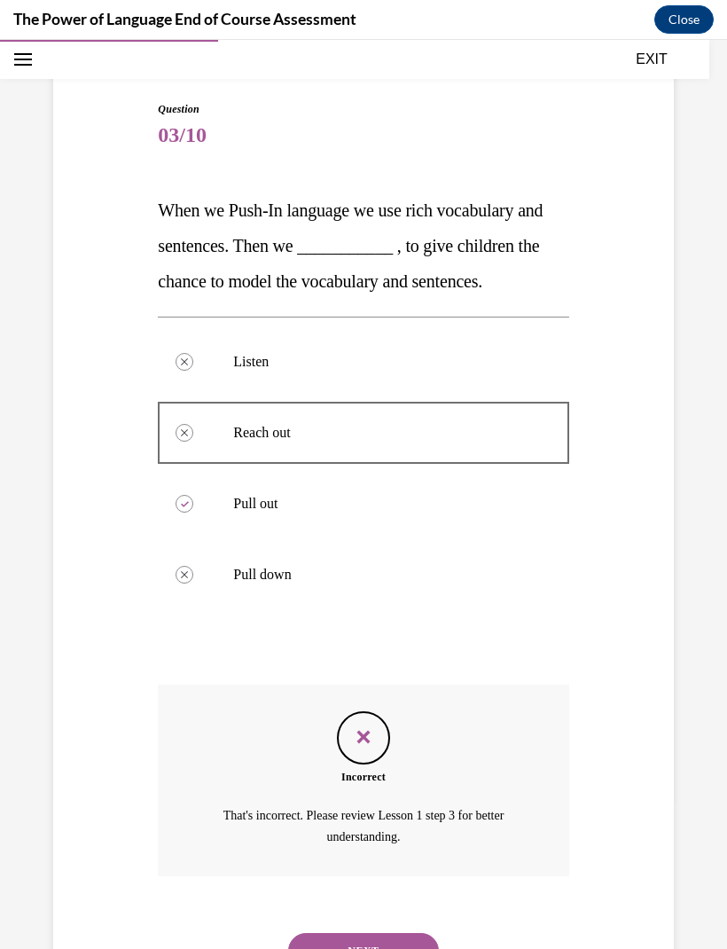
click at [396, 933] on button "NEXT" at bounding box center [363, 950] width 151 height 35
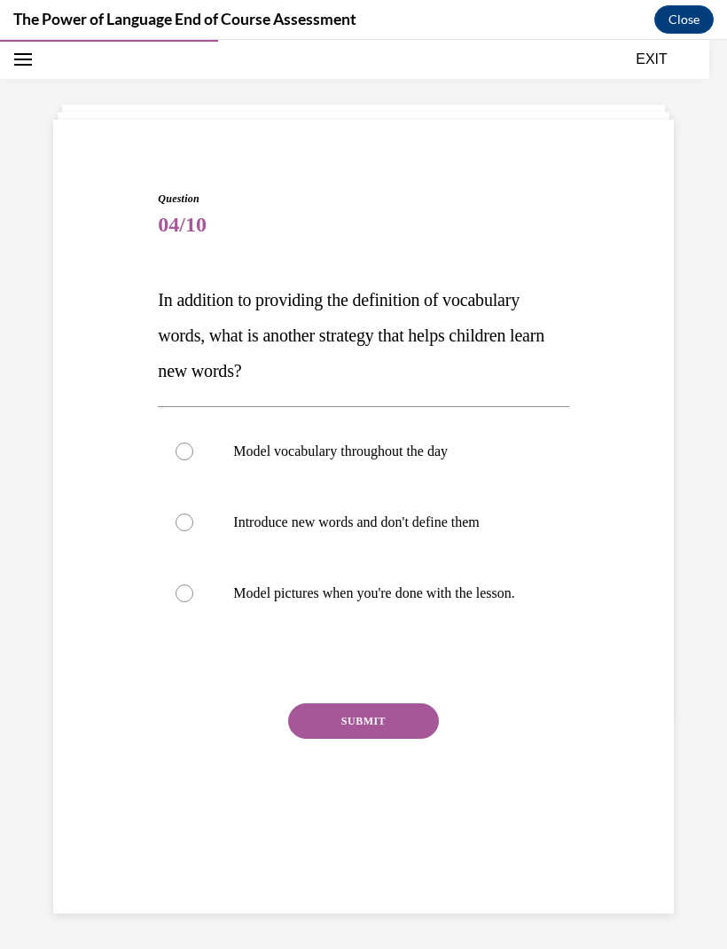
click at [406, 440] on label "Model vocabulary throughout the day" at bounding box center [363, 451] width 411 height 71
click at [193, 442] on input "Model vocabulary throughout the day" at bounding box center [185, 451] width 18 height 18
radio input "true"
click at [388, 738] on button "SUBMIT" at bounding box center [363, 720] width 151 height 35
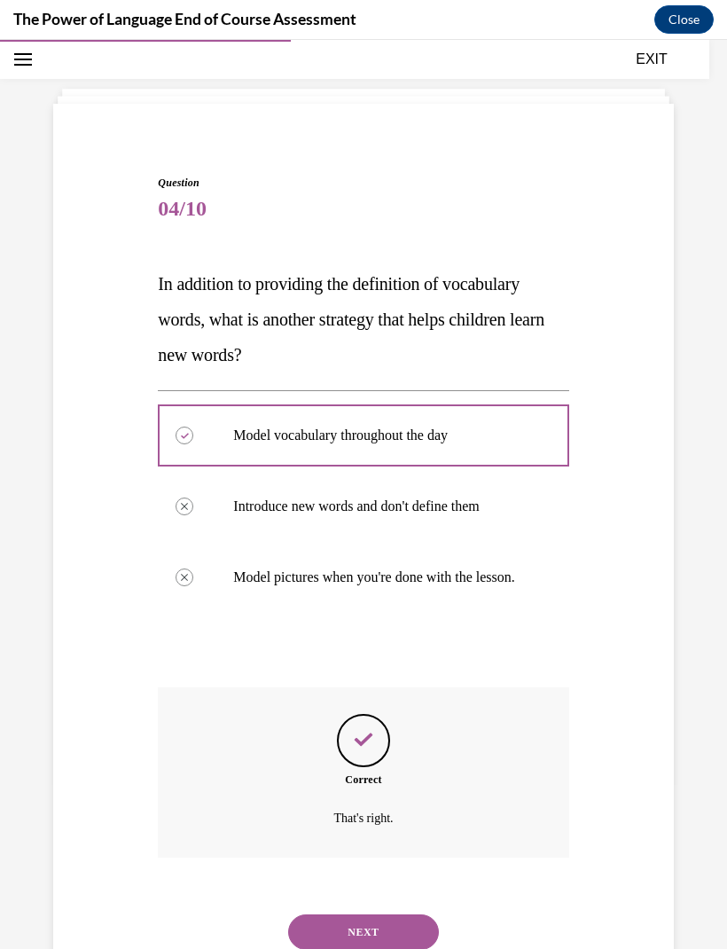
click at [394, 931] on button "NEXT" at bounding box center [363, 931] width 151 height 35
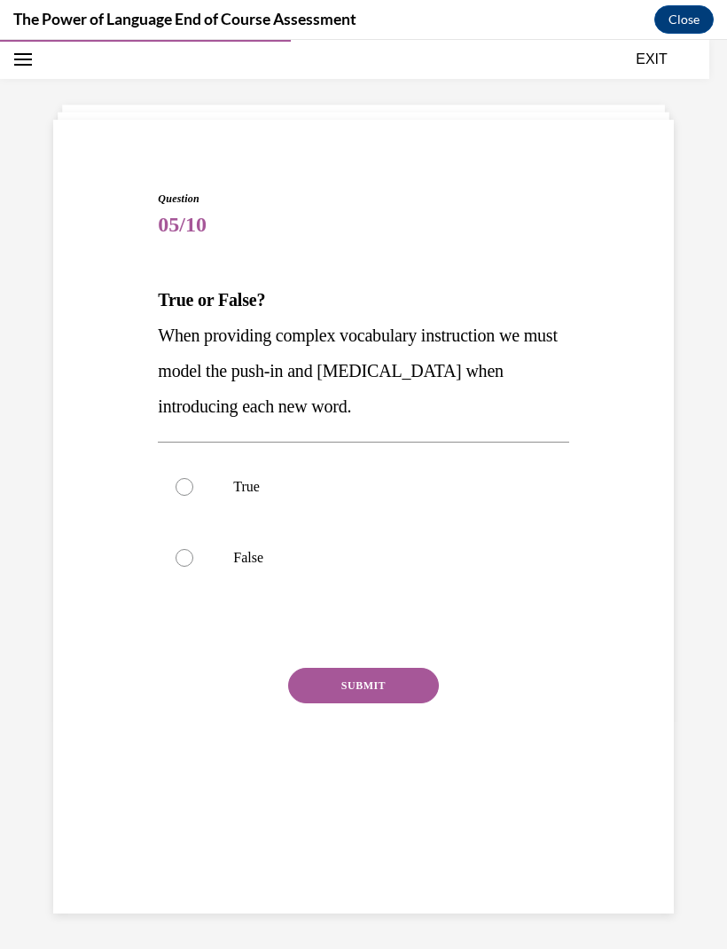
click at [382, 471] on label "True" at bounding box center [363, 486] width 411 height 71
click at [193, 478] on input "True" at bounding box center [185, 487] width 18 height 18
radio input "true"
click at [395, 680] on button "SUBMIT" at bounding box center [363, 685] width 151 height 35
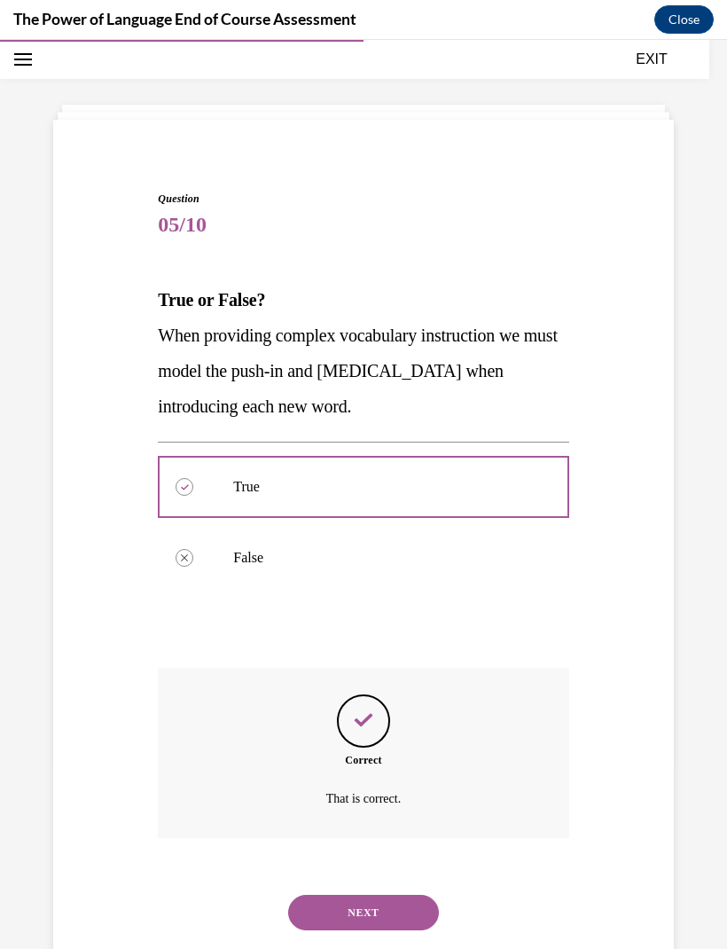
click at [384, 905] on button "NEXT" at bounding box center [363, 912] width 151 height 35
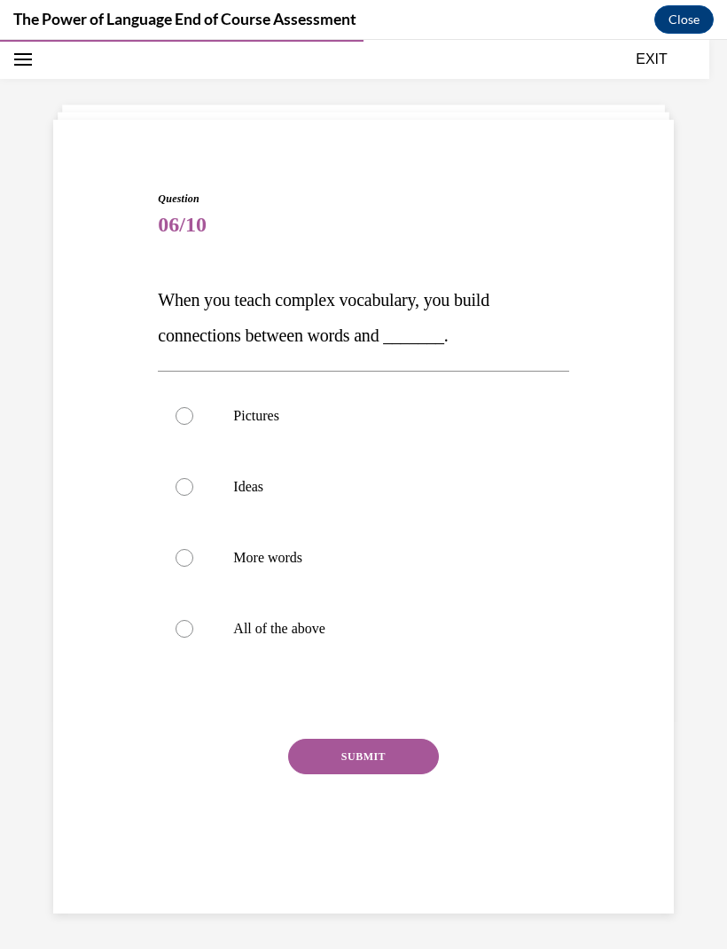
click at [333, 502] on label "Ideas" at bounding box center [363, 486] width 411 height 71
click at [193, 496] on input "Ideas" at bounding box center [185, 487] width 18 height 18
radio input "true"
click at [377, 761] on button "SUBMIT" at bounding box center [363, 756] width 151 height 35
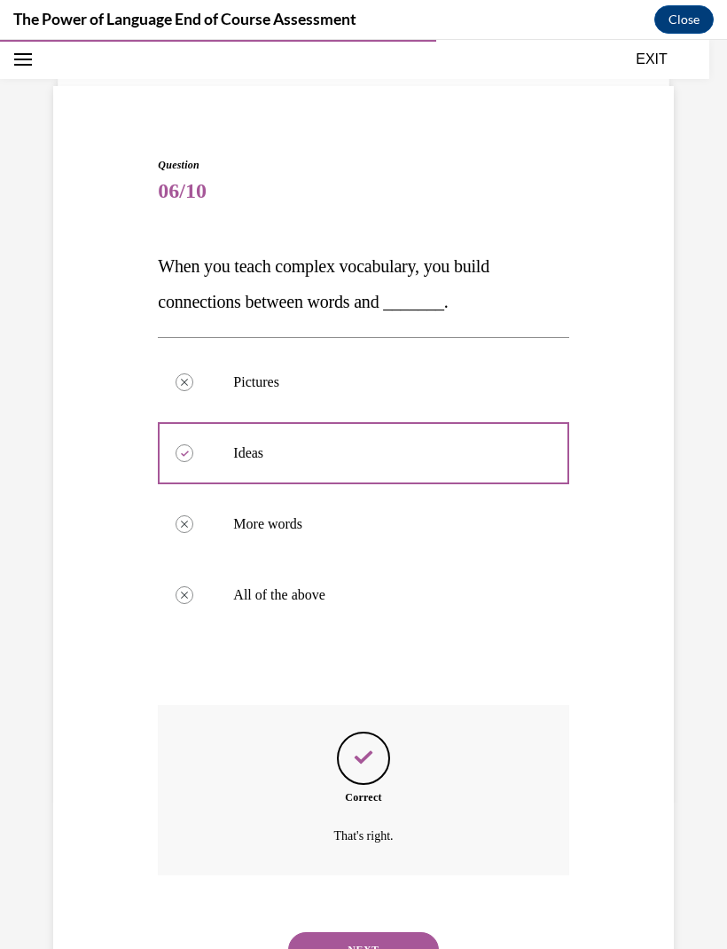
click at [396, 932] on button "NEXT" at bounding box center [363, 949] width 151 height 35
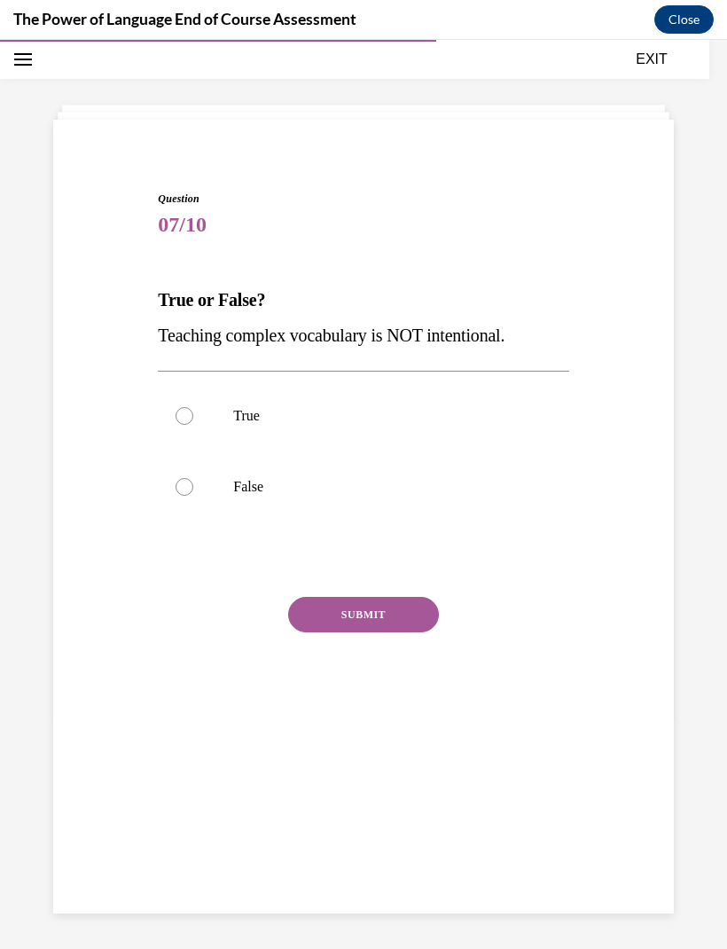
click at [370, 492] on p "False" at bounding box center [378, 487] width 291 height 18
click at [193, 492] on input "False" at bounding box center [185, 487] width 18 height 18
radio input "true"
click at [391, 593] on div "Question 07/10 True or False? Teaching complex vocabulary is NOT intentional. T…" at bounding box center [363, 467] width 411 height 552
click at [393, 605] on button "SUBMIT" at bounding box center [363, 614] width 151 height 35
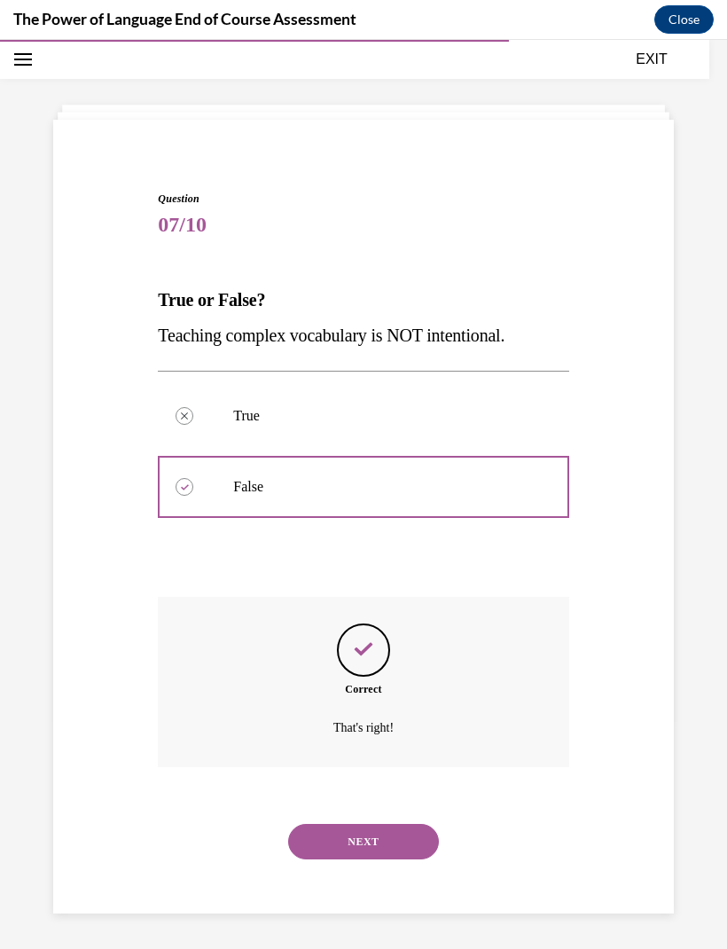
click at [389, 833] on button "NEXT" at bounding box center [363, 841] width 151 height 35
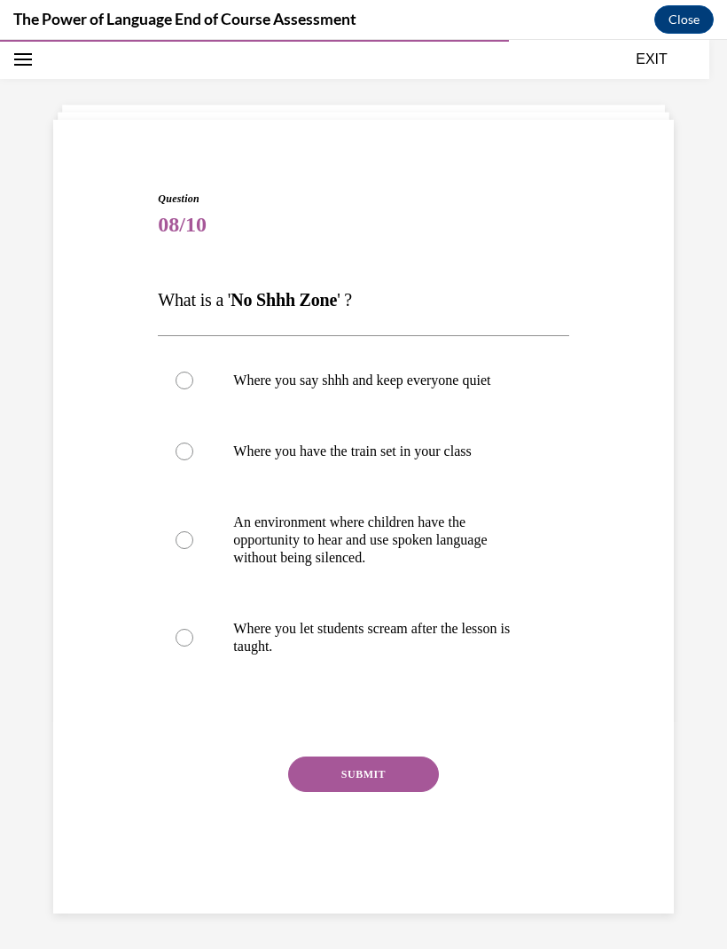
click at [416, 539] on p "An environment where children have the opportunity to hear and use spoken langu…" at bounding box center [378, 539] width 291 height 53
click at [193, 539] on input "An environment where children have the opportunity to hear and use spoken langu…" at bounding box center [185, 540] width 18 height 18
radio input "true"
click at [386, 764] on button "SUBMIT" at bounding box center [363, 773] width 151 height 35
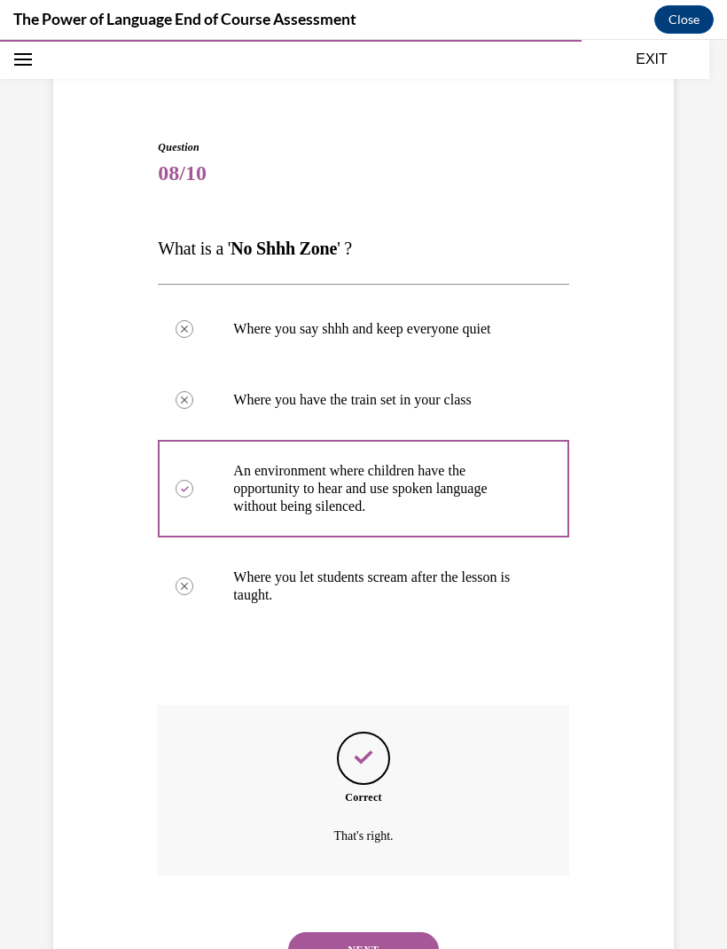
click at [384, 938] on button "NEXT" at bounding box center [363, 949] width 151 height 35
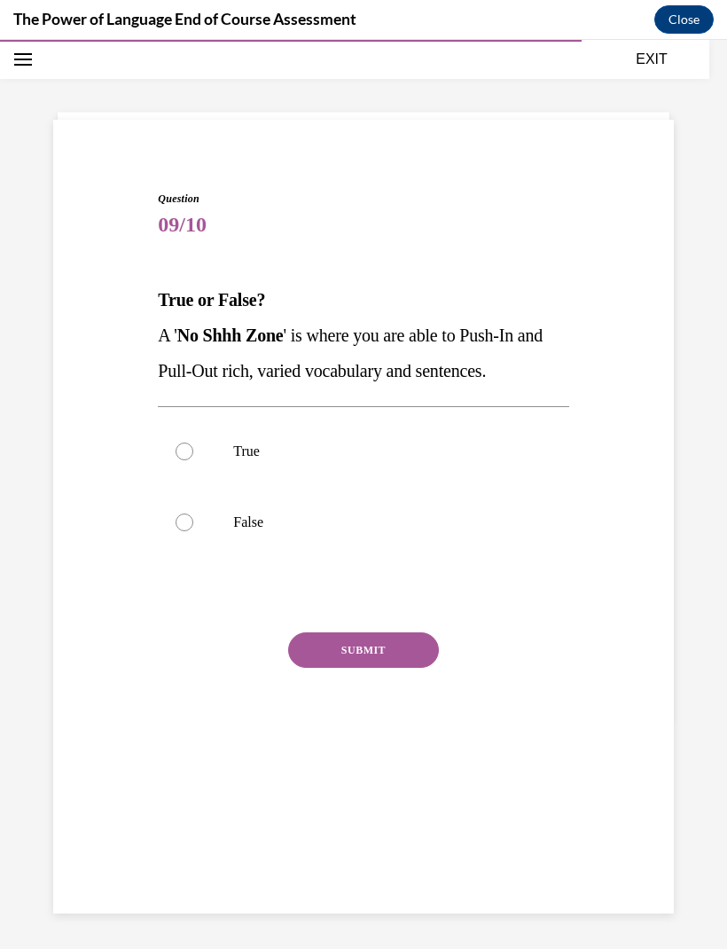
click at [374, 442] on label "True" at bounding box center [363, 451] width 411 height 71
click at [193, 442] on input "True" at bounding box center [185, 451] width 18 height 18
radio input "true"
click at [401, 639] on button "SUBMIT" at bounding box center [363, 649] width 151 height 35
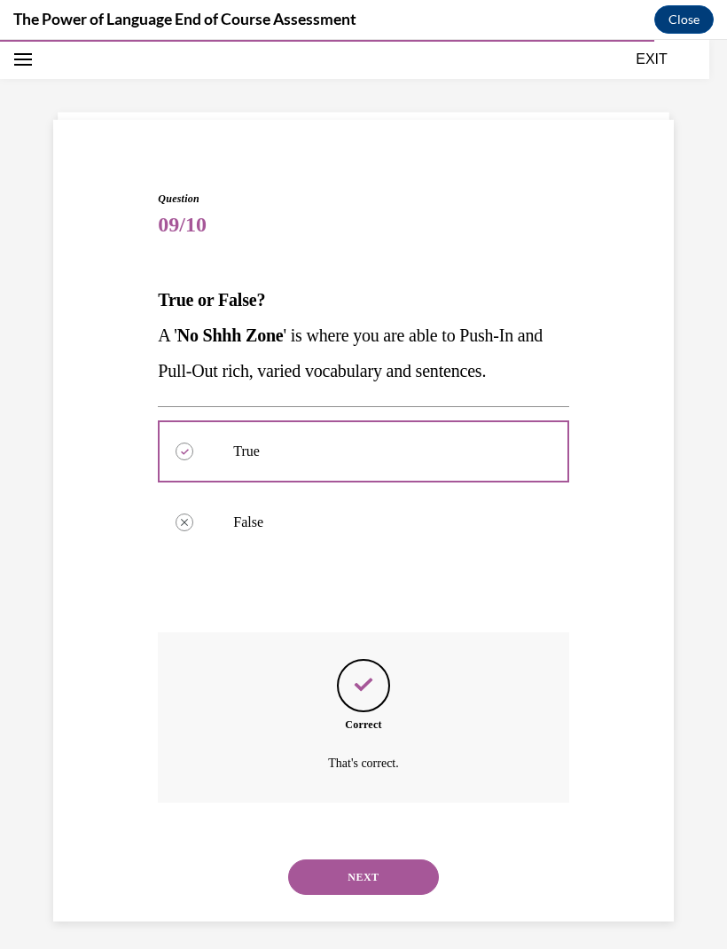
click at [394, 859] on button "NEXT" at bounding box center [363, 876] width 151 height 35
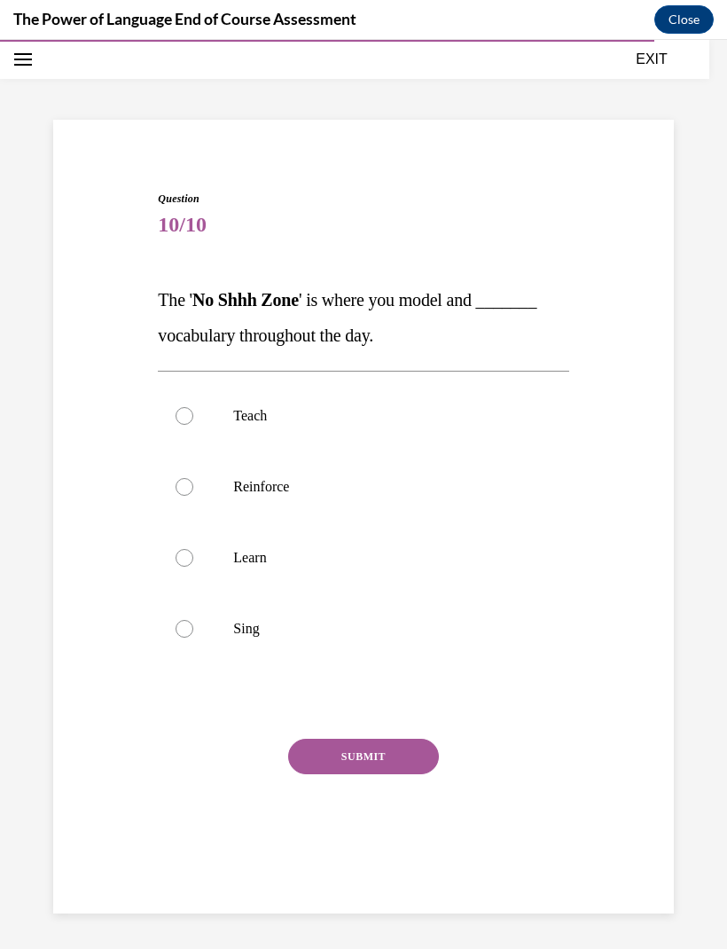
click at [388, 504] on label "Reinforce" at bounding box center [363, 486] width 411 height 71
click at [193, 496] on input "Reinforce" at bounding box center [185, 487] width 18 height 18
radio input "true"
click at [401, 756] on button "SUBMIT" at bounding box center [363, 756] width 151 height 35
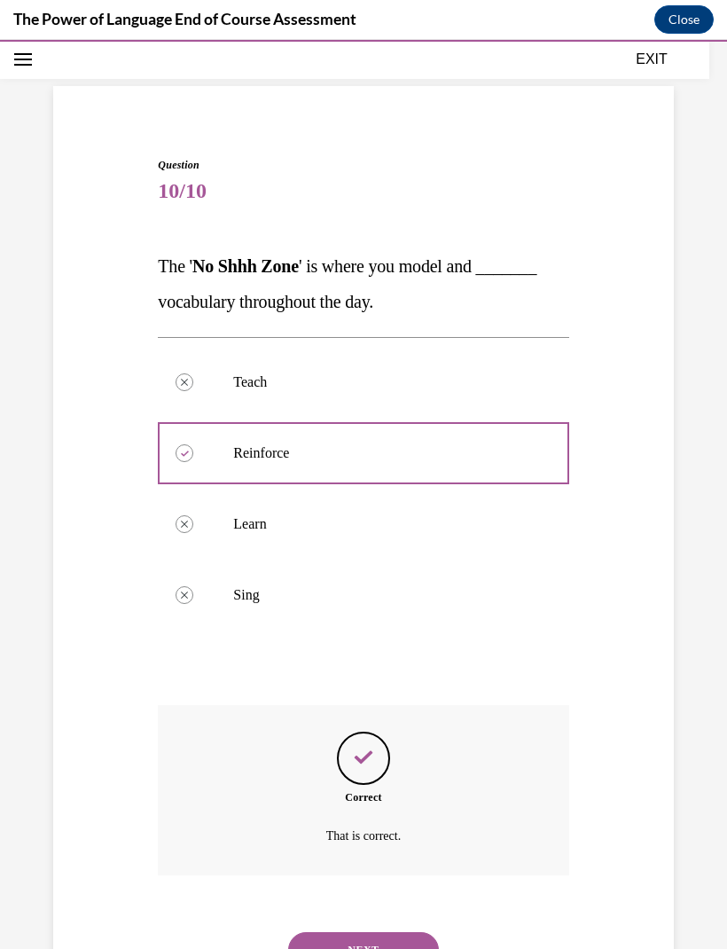
click at [393, 932] on button "NEXT" at bounding box center [363, 949] width 151 height 35
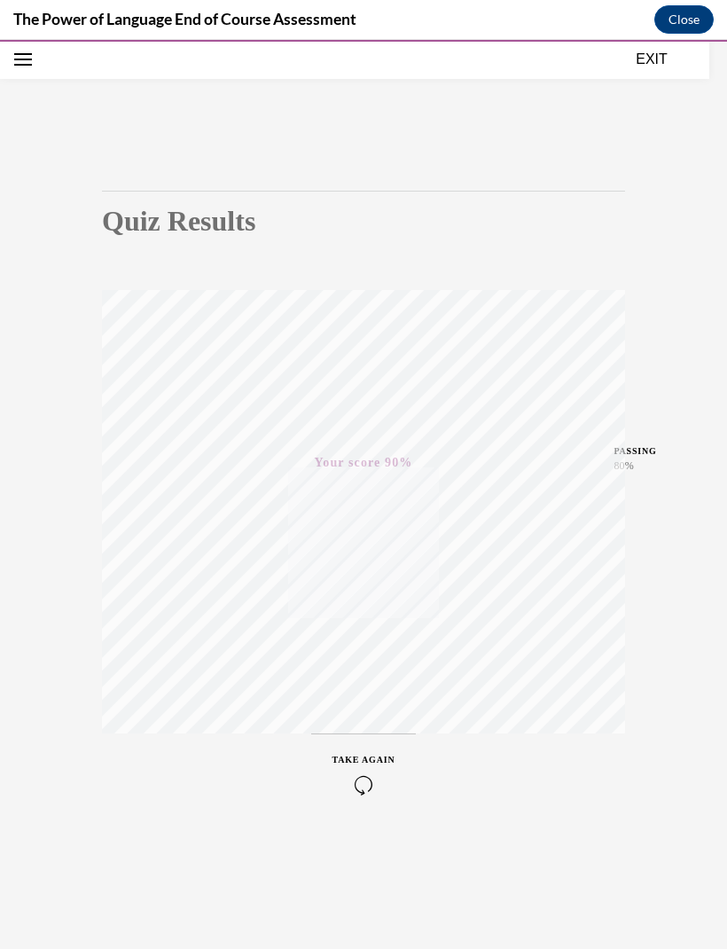
click at [651, 61] on button "EXIT" at bounding box center [652, 59] width 106 height 21
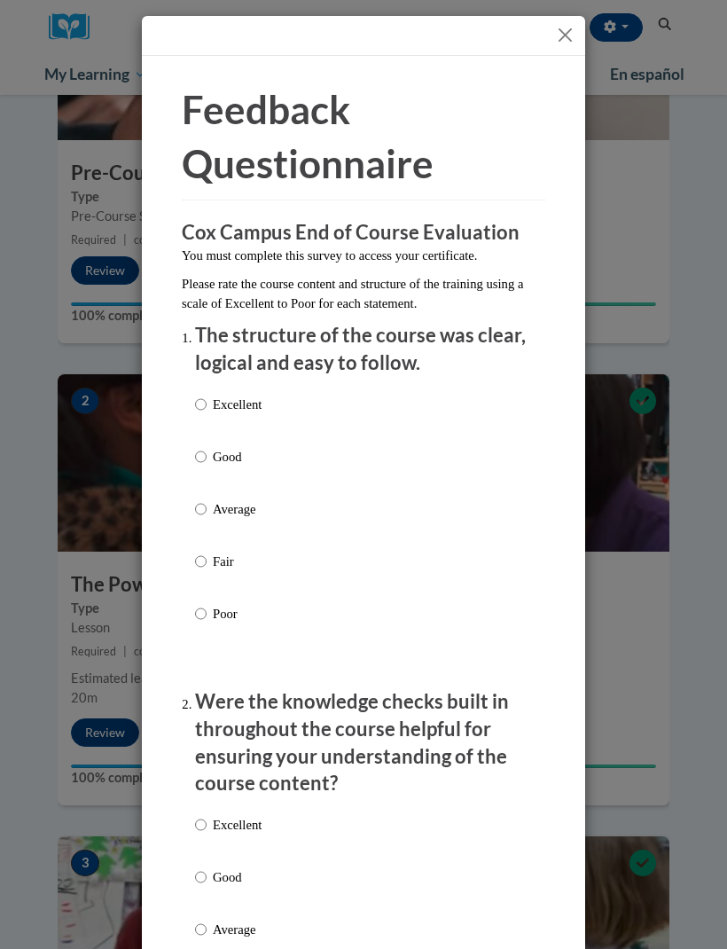
scroll to position [597, 0]
click at [564, 35] on button "Close" at bounding box center [565, 35] width 22 height 22
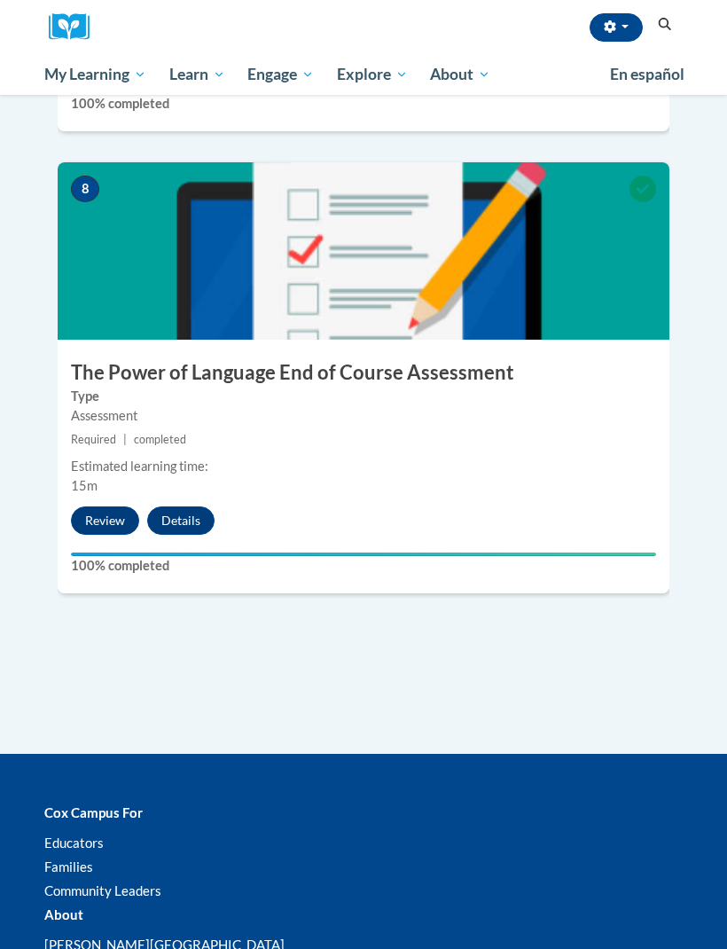
scroll to position [3567, 0]
